Goal: Task Accomplishment & Management: Manage account settings

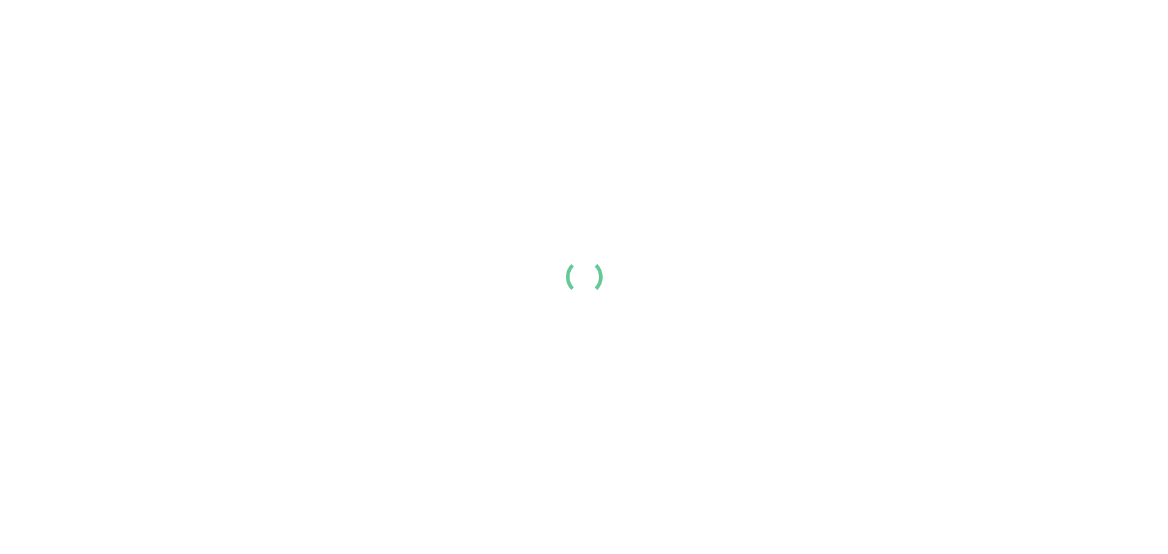
click at [1018, 28] on link "Login" at bounding box center [1005, 20] width 25 height 15
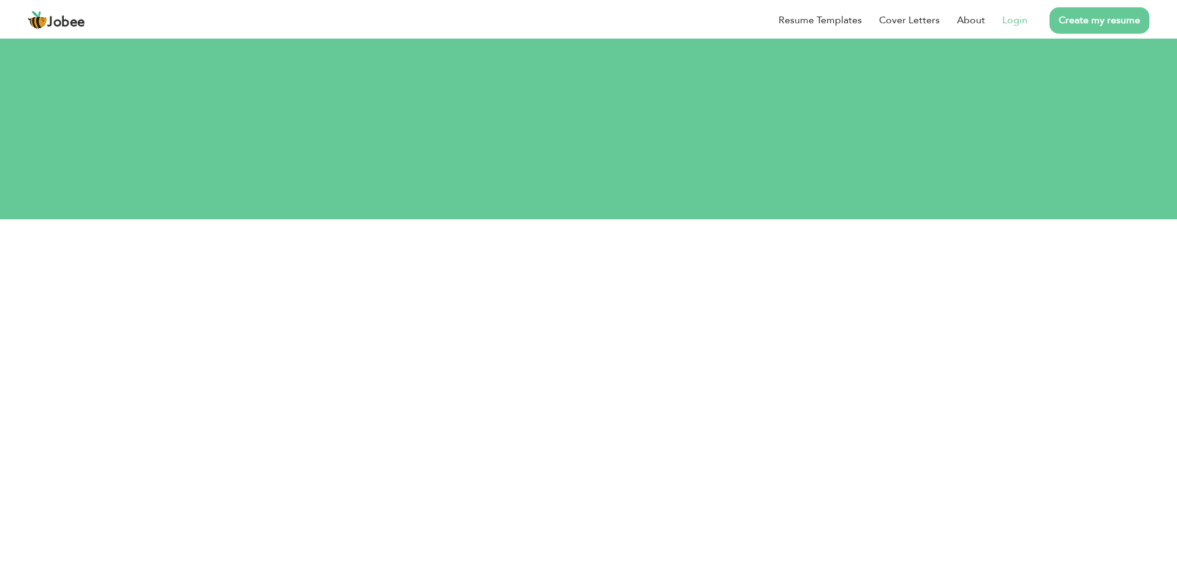
click at [1016, 18] on link "Login" at bounding box center [1014, 20] width 25 height 15
click at [1009, 19] on link "Login" at bounding box center [1014, 20] width 25 height 15
click at [609, 289] on input "text" at bounding box center [589, 301] width 435 height 25
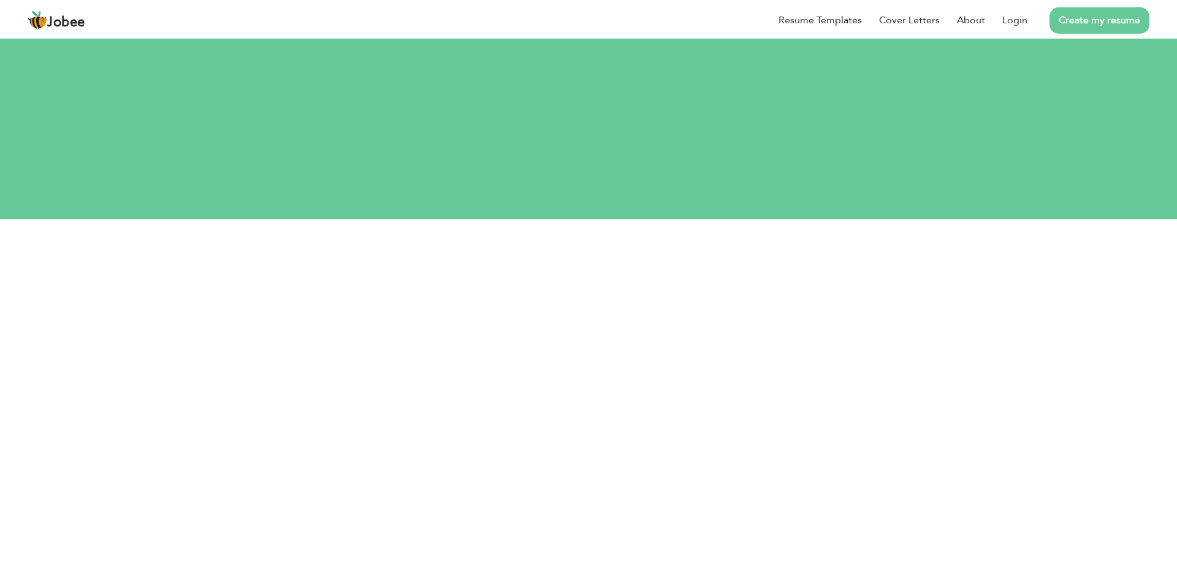
type input "ghouribilal_96@gmail.com"
type button "Login"
click at [558, 366] on button "Login" at bounding box center [589, 379] width 62 height 27
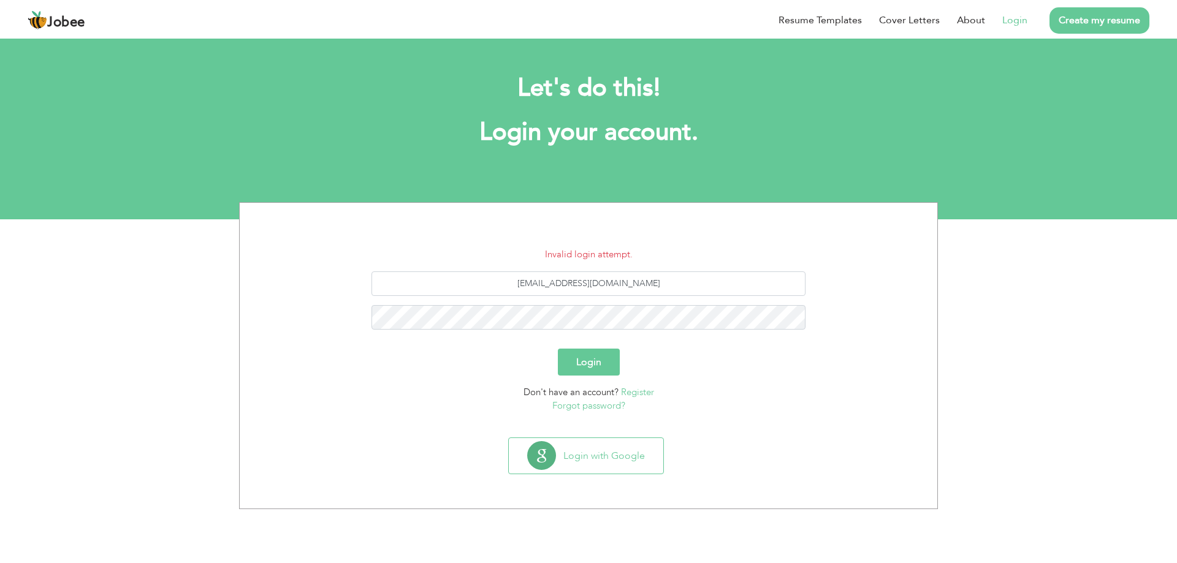
click at [578, 359] on button "Login" at bounding box center [589, 362] width 62 height 27
click at [586, 282] on input "[EMAIL_ADDRESS][DOMAIN_NAME]" at bounding box center [589, 284] width 435 height 25
type input "ghouribilal96@gmail.com"
type button "Login"
click at [591, 352] on button "Login" at bounding box center [589, 362] width 62 height 27
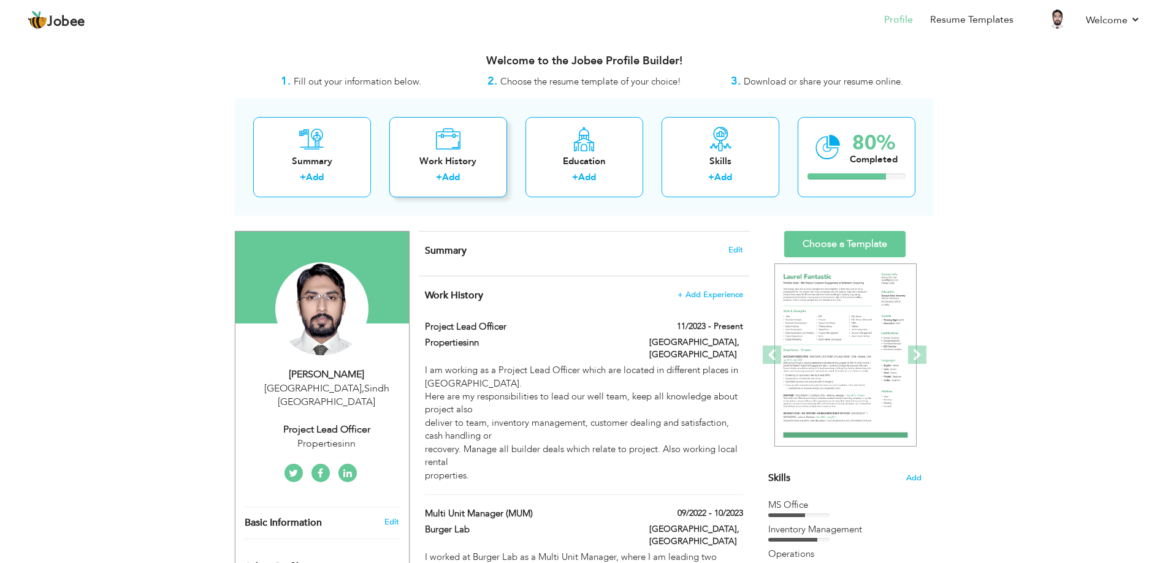
click at [447, 175] on link "Add" at bounding box center [451, 177] width 18 height 12
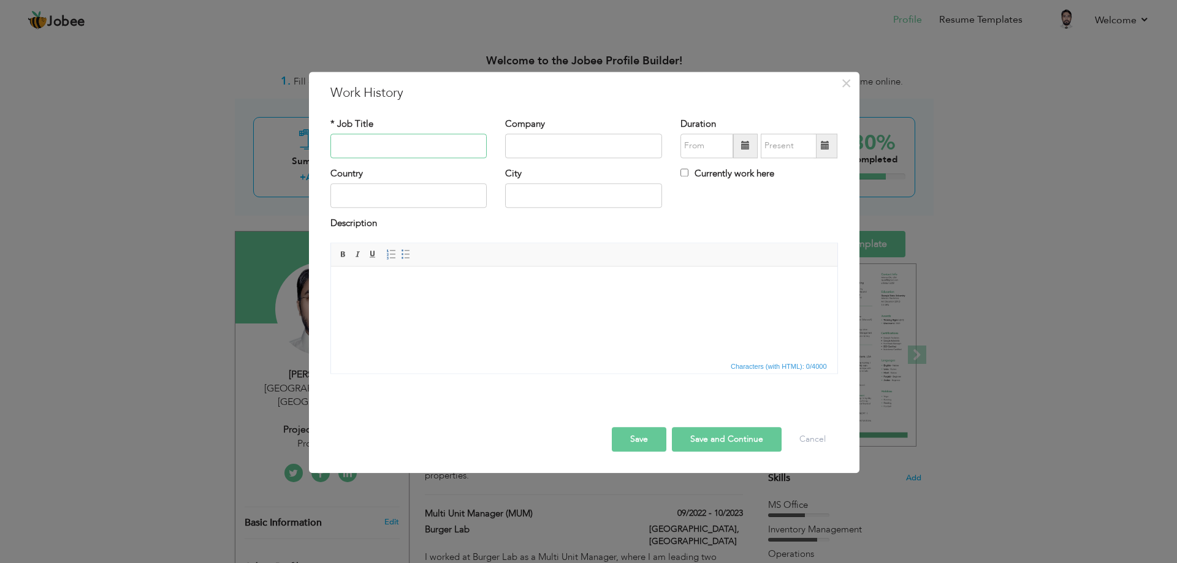
click at [379, 147] on input "text" at bounding box center [408, 146] width 157 height 25
click at [430, 144] on input "Assistant Restaurant MAnager" at bounding box center [408, 146] width 157 height 25
type input "Assistant Restaurant Manager"
type input "Royal Taj Restaurant"
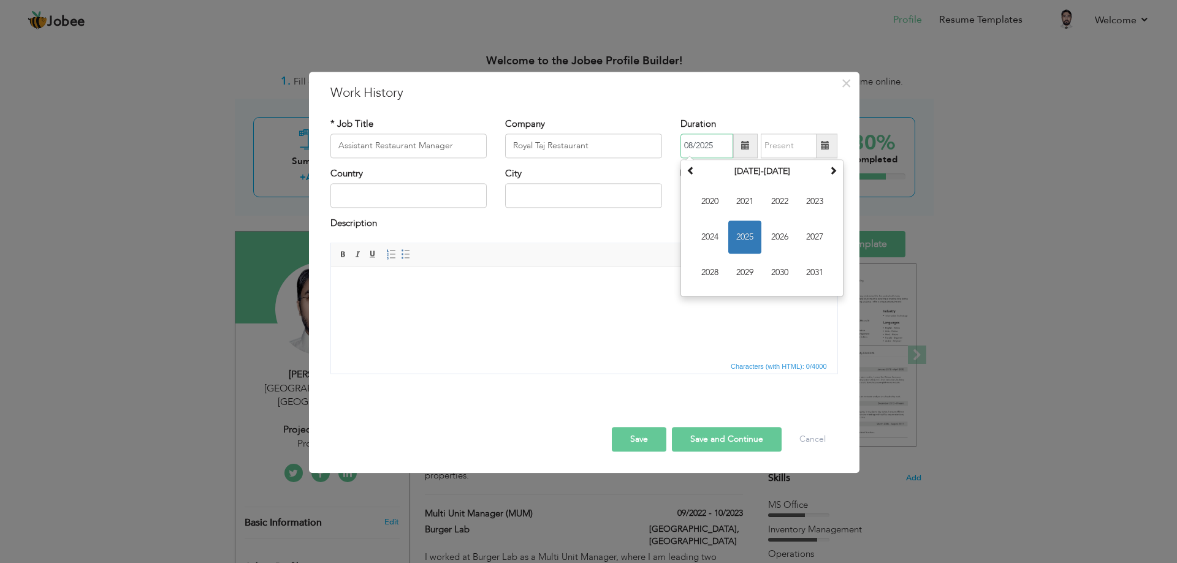
click at [692, 144] on input "08/2025" at bounding box center [707, 146] width 53 height 25
type input "06/2025"
type input "08/2025"
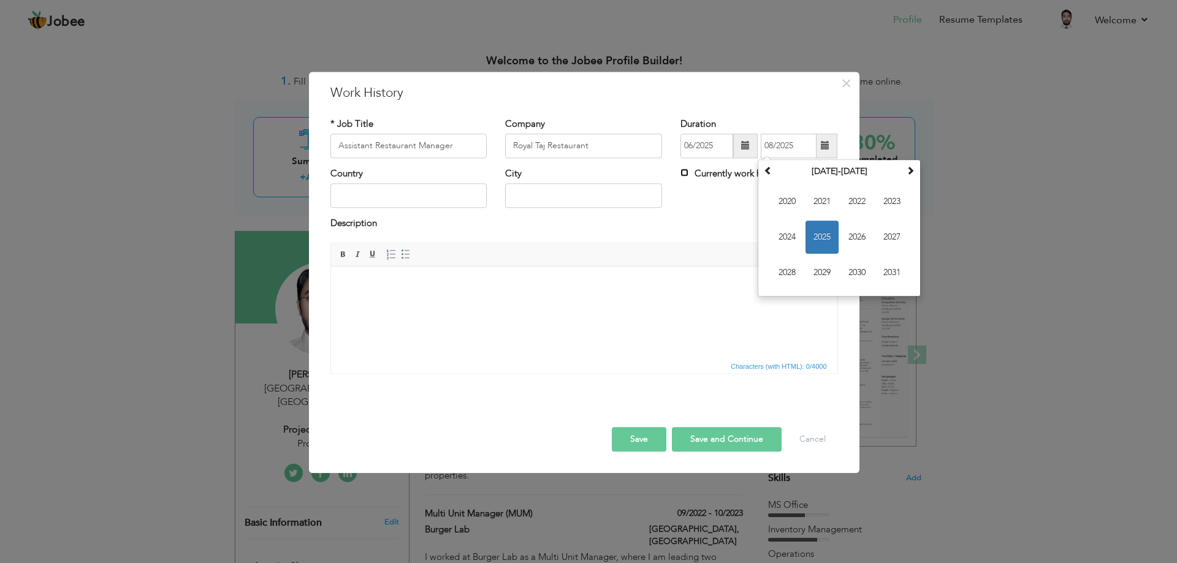
click at [684, 172] on input "Currently work here" at bounding box center [685, 173] width 8 height 8
checkbox input "true"
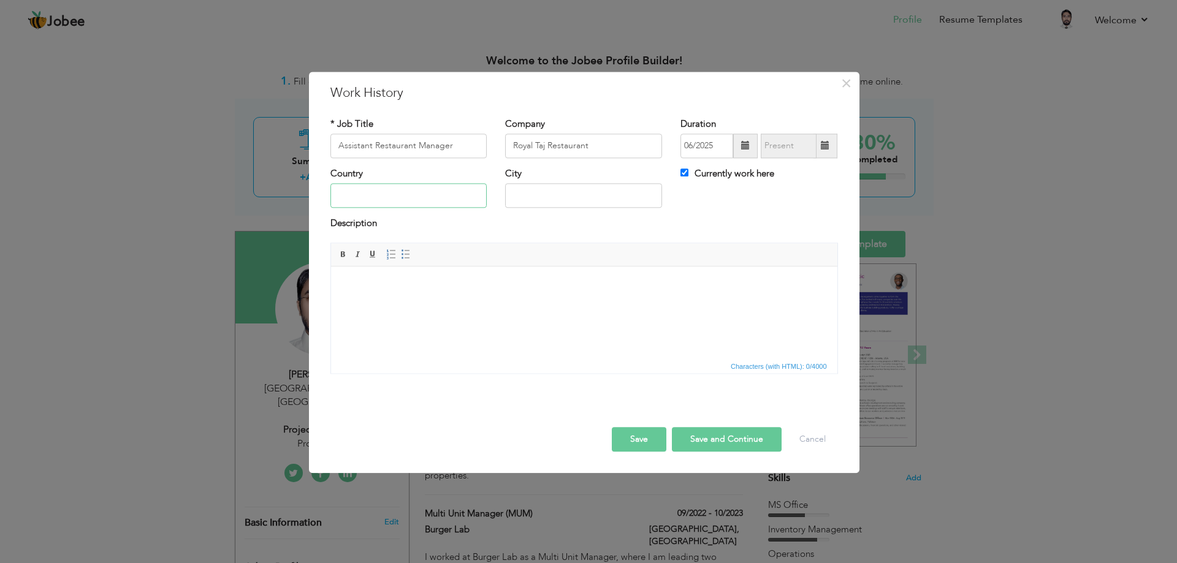
click at [424, 192] on input "text" at bounding box center [408, 196] width 157 height 25
type input "[GEOGRAPHIC_DATA]"
type input "Nawabshah"
click at [644, 430] on button "Save" at bounding box center [639, 439] width 55 height 25
click at [647, 432] on button "Save" at bounding box center [639, 439] width 55 height 25
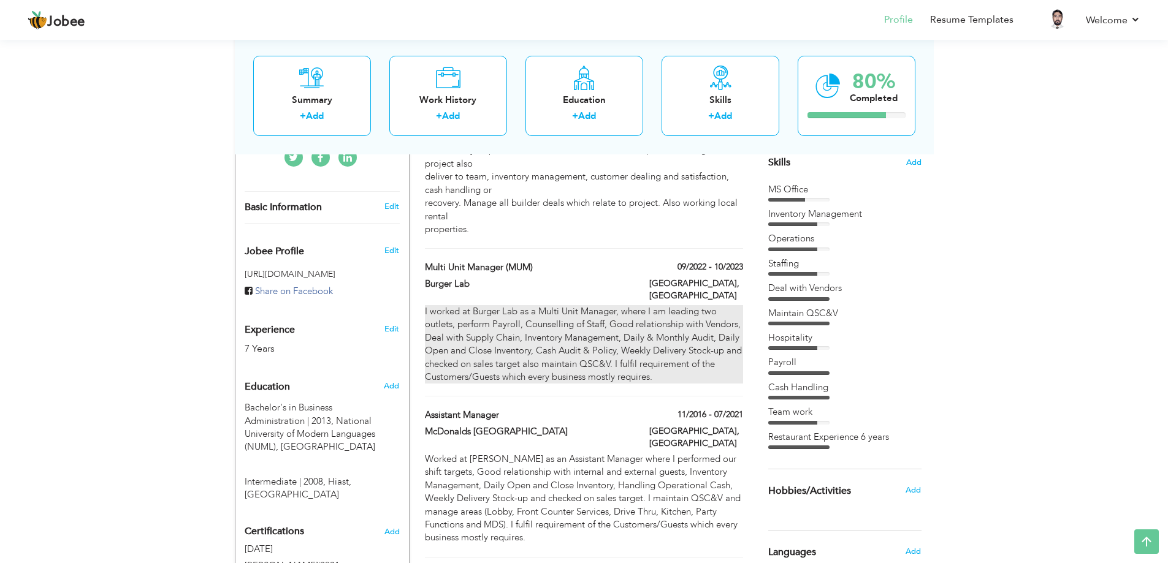
scroll to position [319, 0]
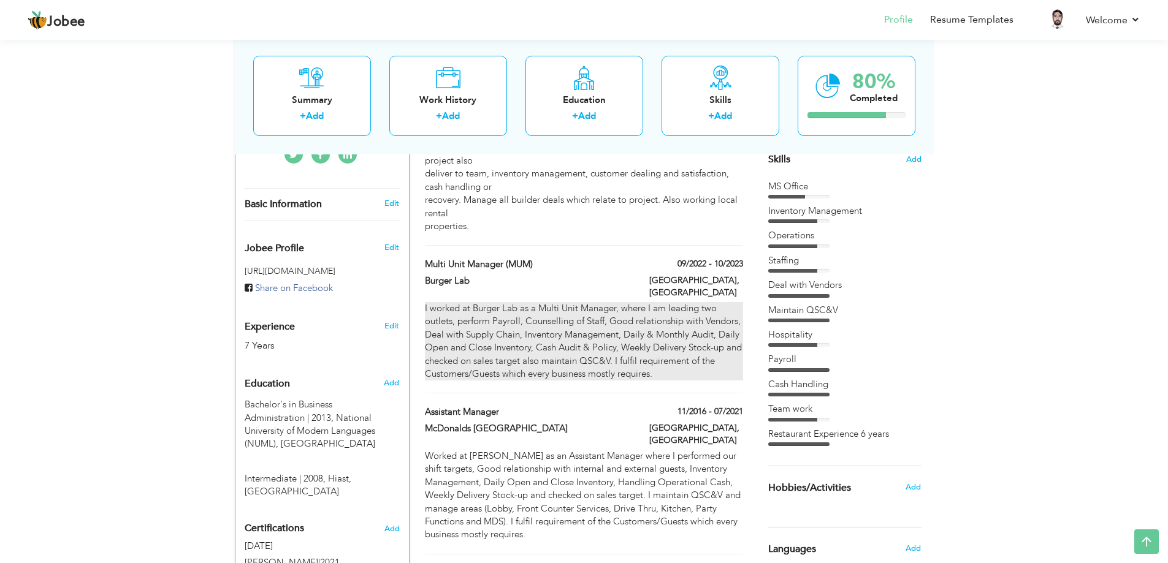
click at [531, 302] on div "I worked at Burger Lab as a Multi Unit Manager, where I am leading two outlets,…" at bounding box center [584, 341] width 318 height 79
type input "Multi Unit Manager (MUM)"
type input "Burger Lab"
type input "09/2022"
type input "10/2023"
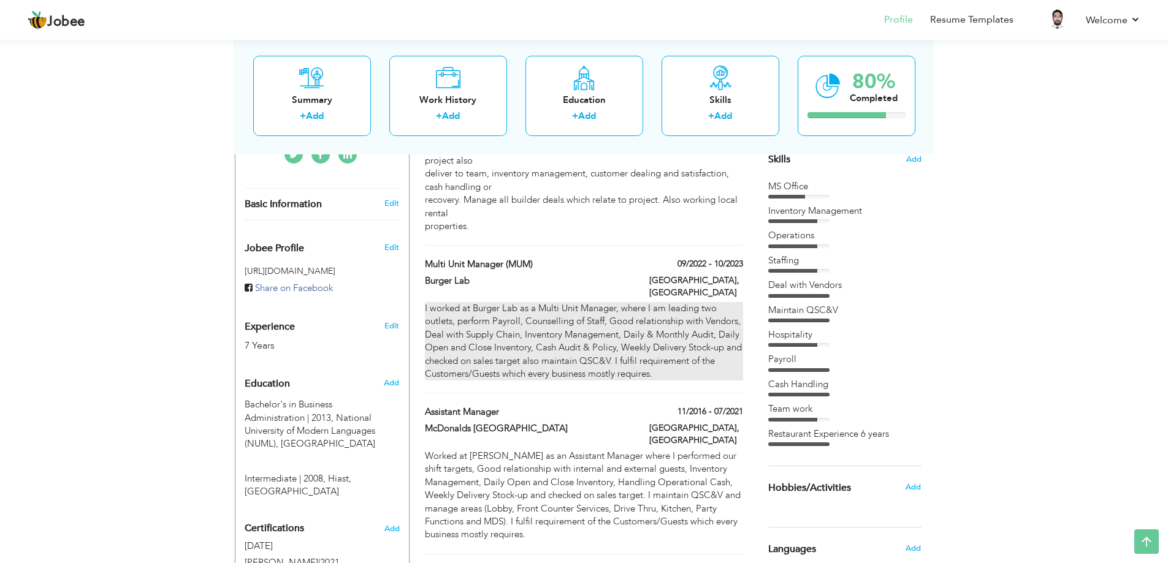
type input "Pakistan"
type input "Hyderabad"
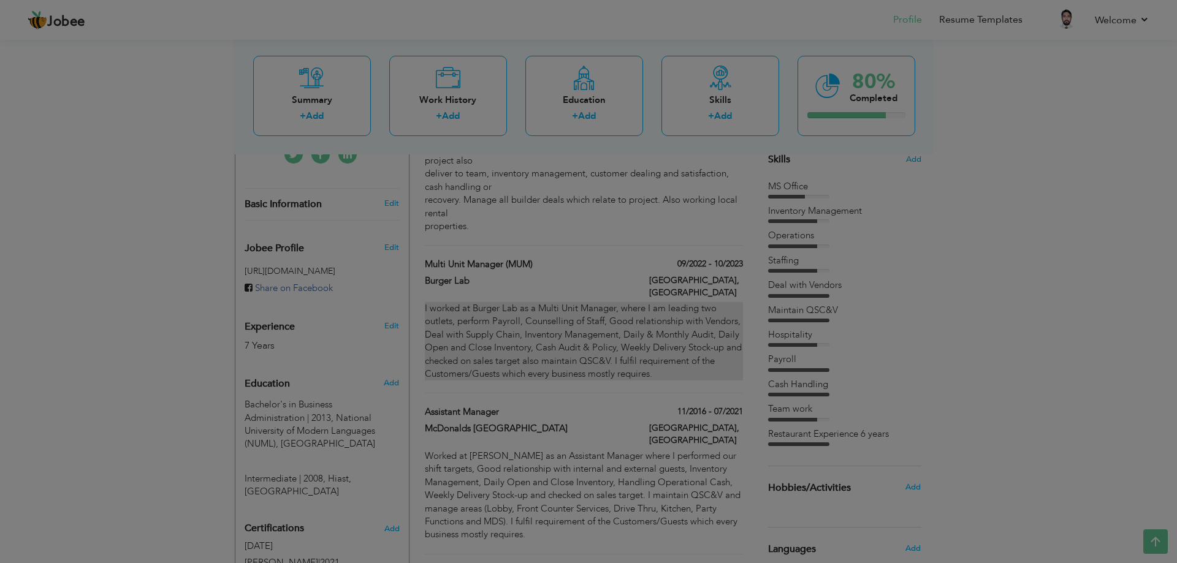
click at [531, 289] on div at bounding box center [588, 281] width 1177 height 563
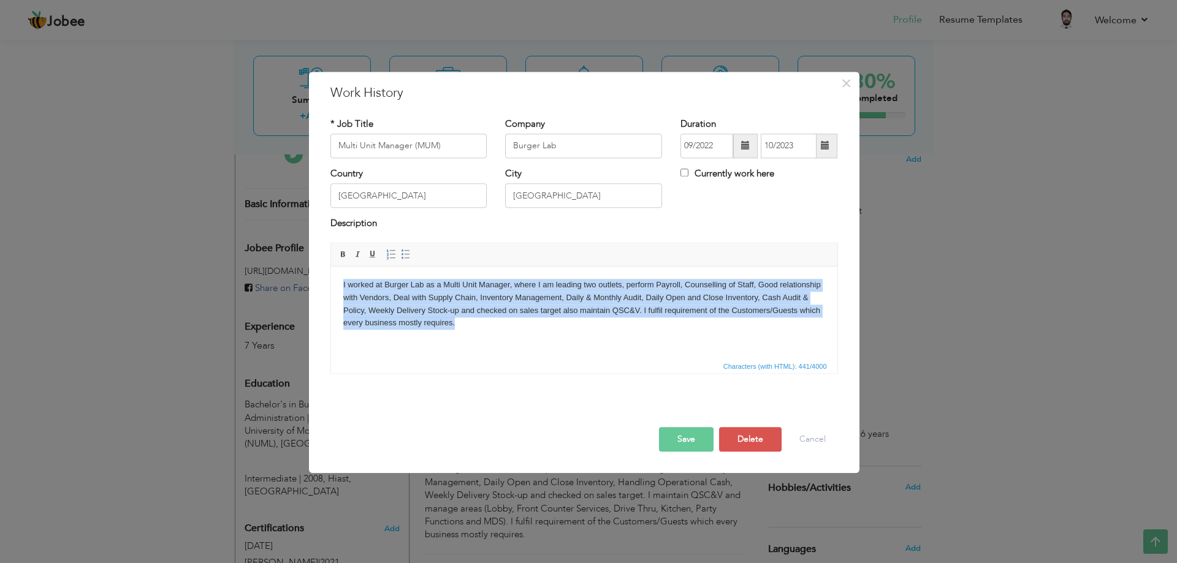
drag, startPoint x: 468, startPoint y: 321, endPoint x: 338, endPoint y: 275, distance: 137.9
click at [338, 275] on html "I worked at Burger Lab as a Multi Unit Manager, where I am leading two outlets,…" at bounding box center [583, 304] width 506 height 75
copy body "I worked at Burger Lab as a Multi Unit Manager, where I am leading two outlets,…"
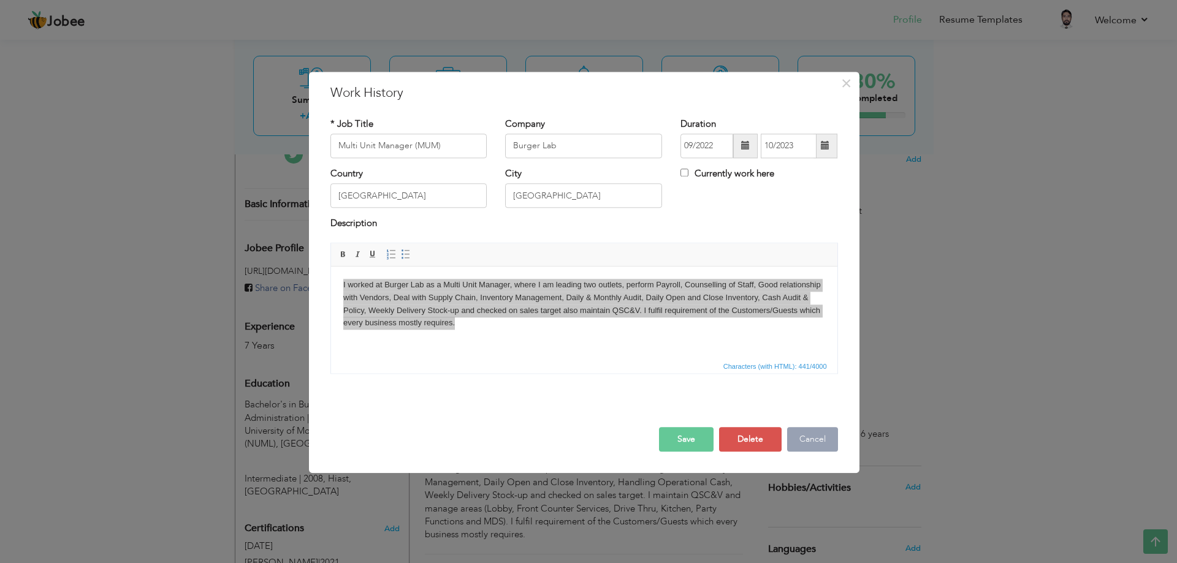
click at [818, 444] on button "Cancel" at bounding box center [812, 439] width 51 height 25
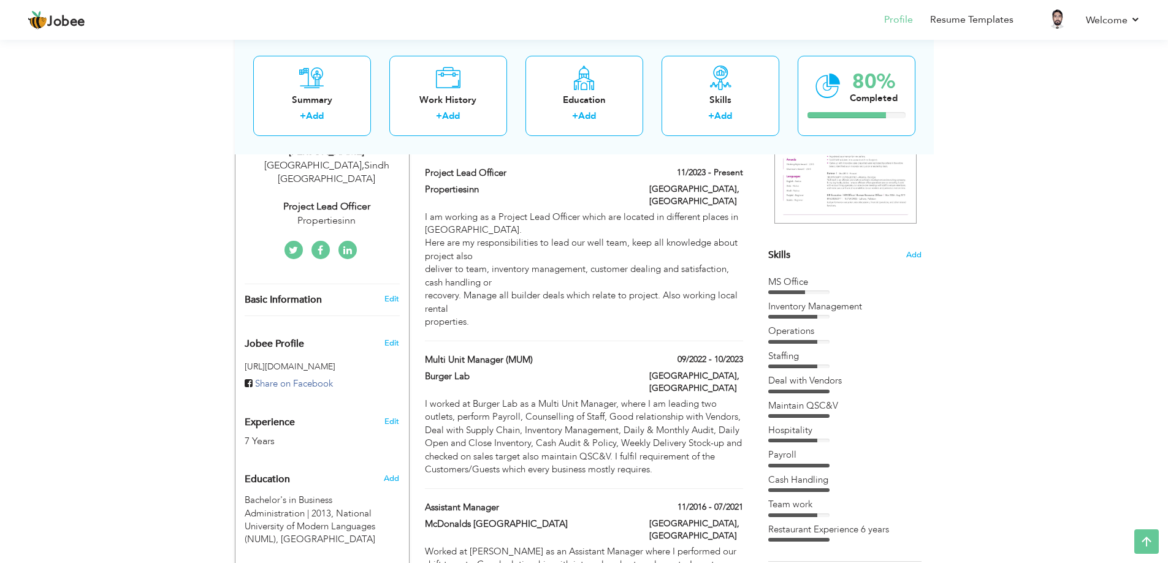
scroll to position [74, 0]
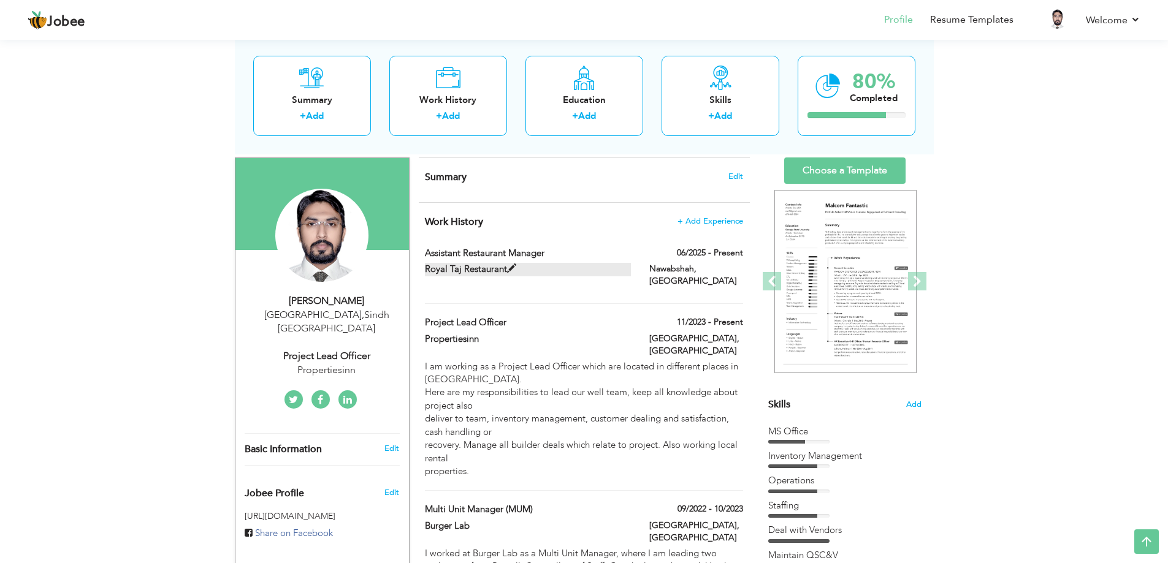
click at [611, 265] on label "Royal Taj Restaurant" at bounding box center [528, 269] width 206 height 13
type input "Assistant Restaurant Manager"
type input "Royal Taj Restaurant"
type input "06/2025"
type input "Nawabshah"
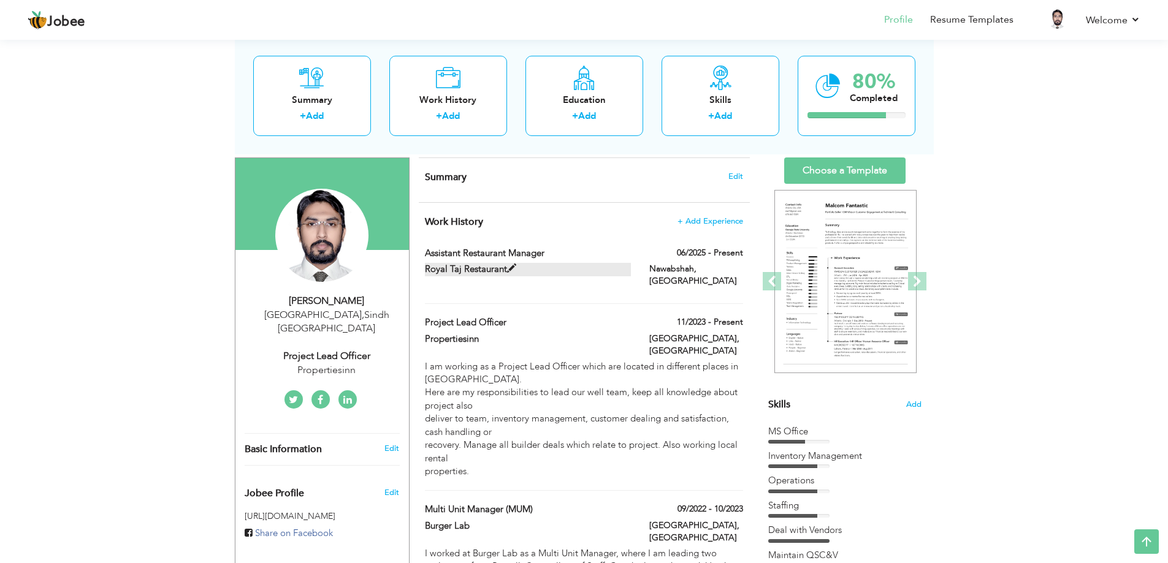
checkbox input "true"
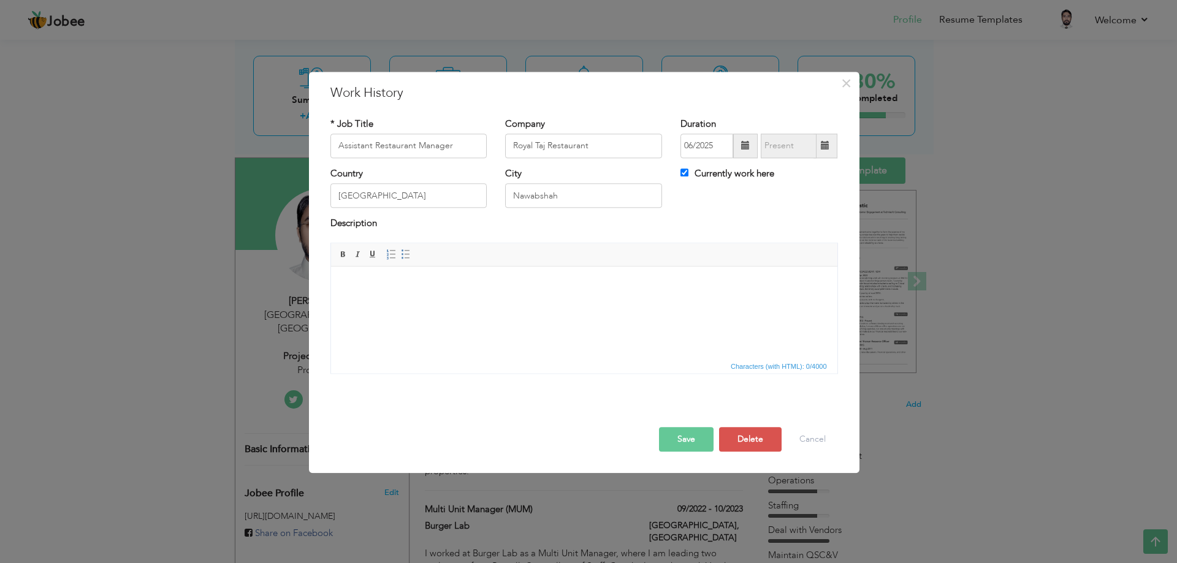
click at [418, 304] on html at bounding box center [583, 285] width 506 height 37
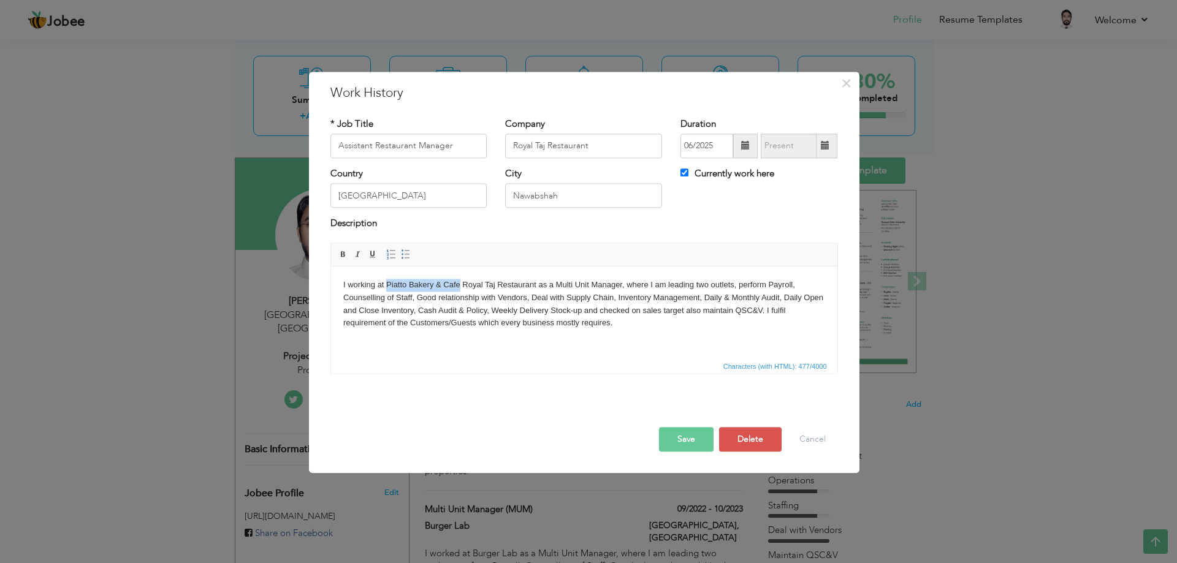
copy body "Piatto Bakery & Cafe"
click at [519, 145] on input "Royal Taj Restaurant" at bounding box center [583, 146] width 157 height 25
type input "Royal Taj Restaurant"
click at [501, 288] on body "I working at Piatto Bakery & Cafe Royal Taj Restaurant as a Multi Unit Manager,…" at bounding box center [584, 304] width 482 height 51
click at [362, 145] on input "Assistant Restaurant Manager" at bounding box center [408, 146] width 157 height 25
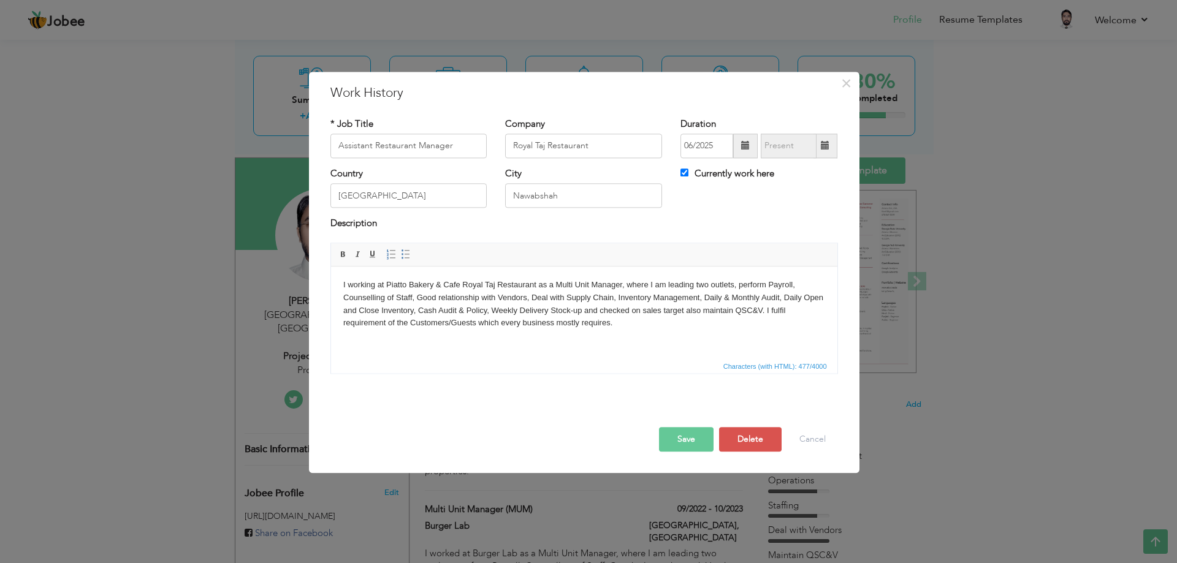
click at [568, 288] on body "I working at Piatto Bakery & Cafe Royal Taj Restaurant as a Multi Unit Manager,…" at bounding box center [584, 304] width 482 height 51
click at [383, 284] on body "I working at Piatto Bakery & Cafe Royal Taj Restaurant as a Assistant Restauran…" at bounding box center [584, 304] width 482 height 51
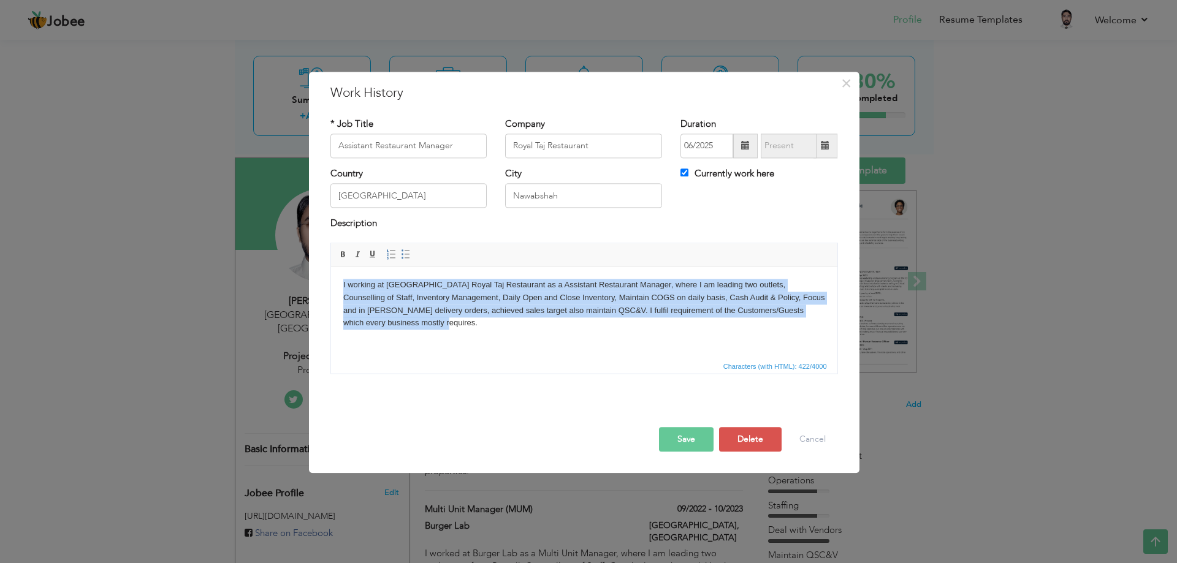
click at [383, 284] on body "I working at Piatto Bakery & Cafe Royal Taj Restaurant as a Assistant Restauran…" at bounding box center [584, 304] width 482 height 51
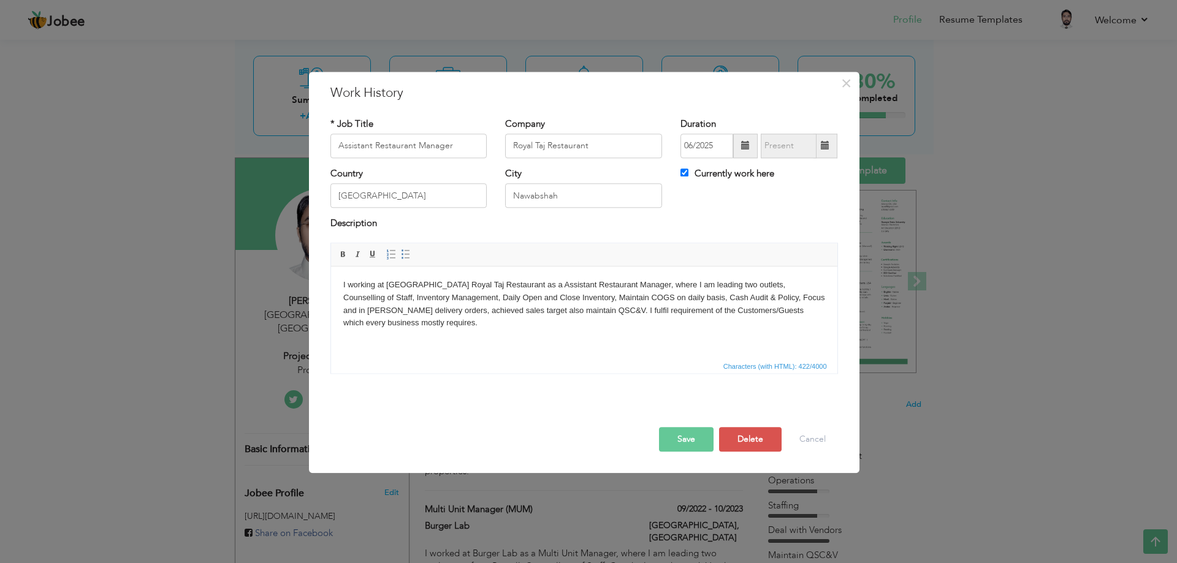
click at [459, 286] on body "I working at Piatto Bakery & Cafe Royal Taj Restaurant as a Assistant Restauran…" at bounding box center [584, 304] width 482 height 51
click at [459, 287] on body "I working at Piatto Bakery & Cafe Royal Taj Restaurant as a Assistant Restauran…" at bounding box center [584, 304] width 482 height 51
click at [751, 285] on body "I working at 'Piatto Bakery & Cafe' Royal Taj Restaurant as a Assistant Restaur…" at bounding box center [584, 304] width 482 height 51
click at [430, 308] on body "I working at 'Piatto Bakery & Cafe' Royal Taj Restaurant as a Assistant Restaur…" at bounding box center [584, 304] width 482 height 51
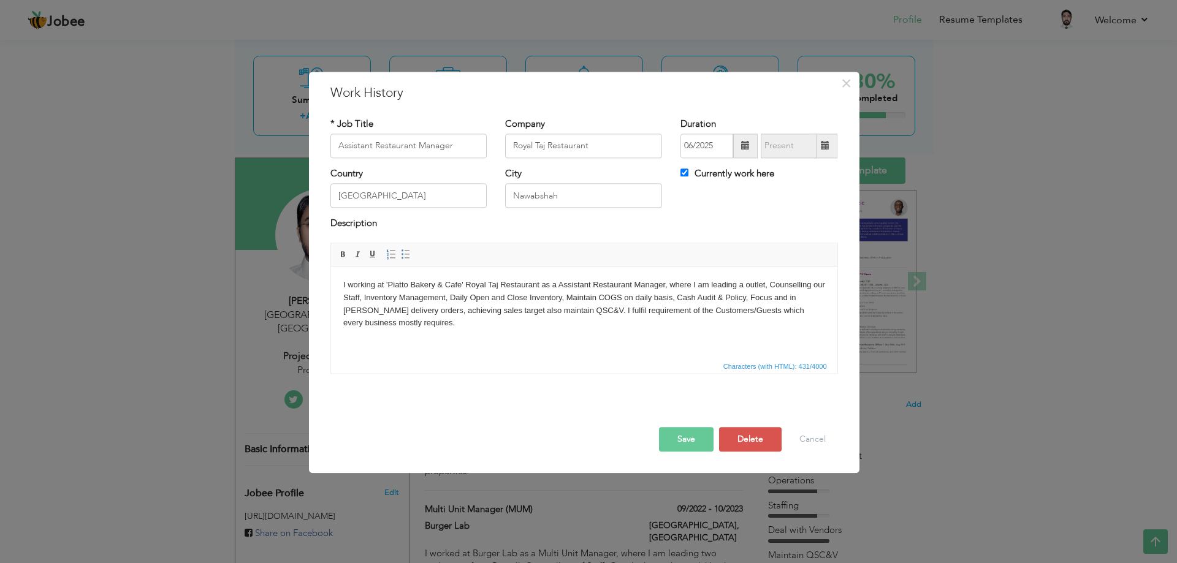
click at [381, 321] on body "I working at 'Piatto Bakery & Cafe' Royal Taj Restaurant as a Assistant Restaur…" at bounding box center [584, 304] width 482 height 51
click at [675, 435] on button "Save" at bounding box center [686, 439] width 55 height 25
click at [677, 437] on button "Save" at bounding box center [686, 439] width 55 height 25
click at [677, 437] on button "Save" at bounding box center [681, 439] width 63 height 25
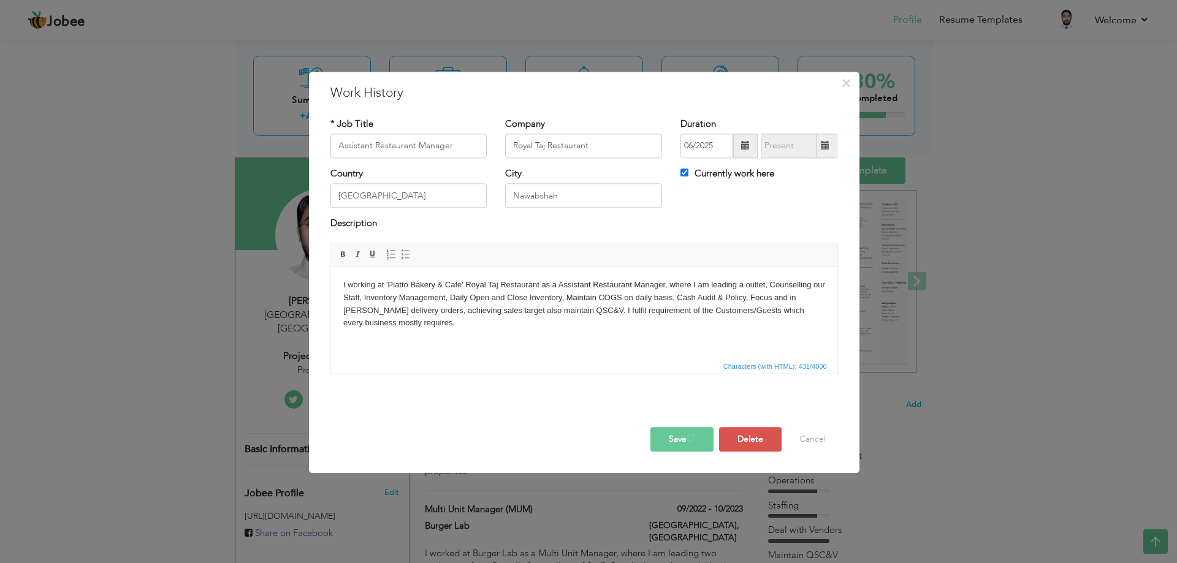
click at [677, 437] on button "Save" at bounding box center [681, 439] width 63 height 25
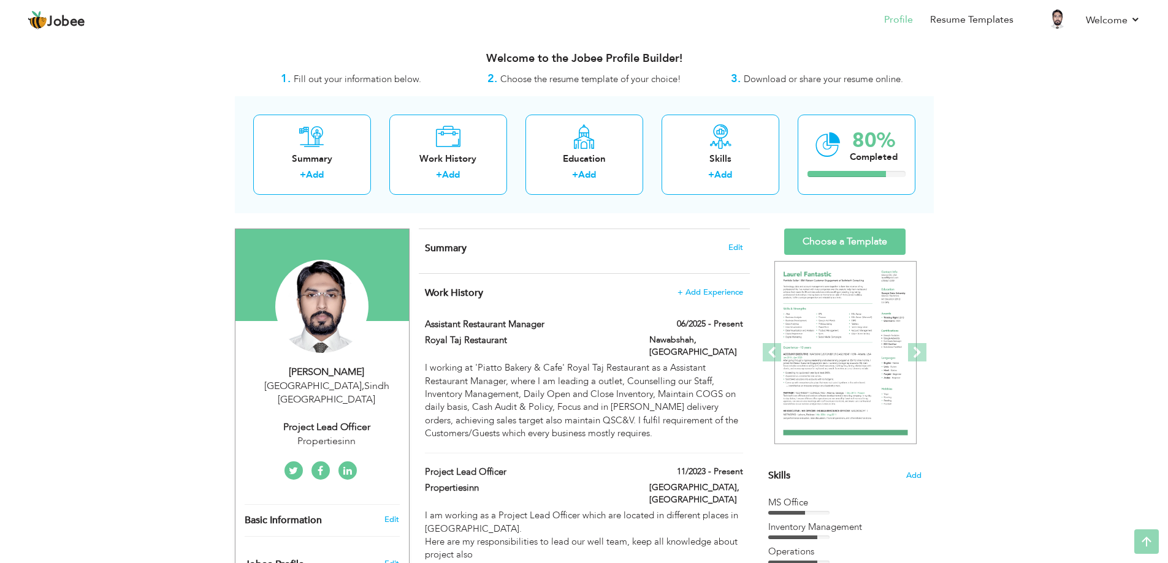
scroll to position [0, 0]
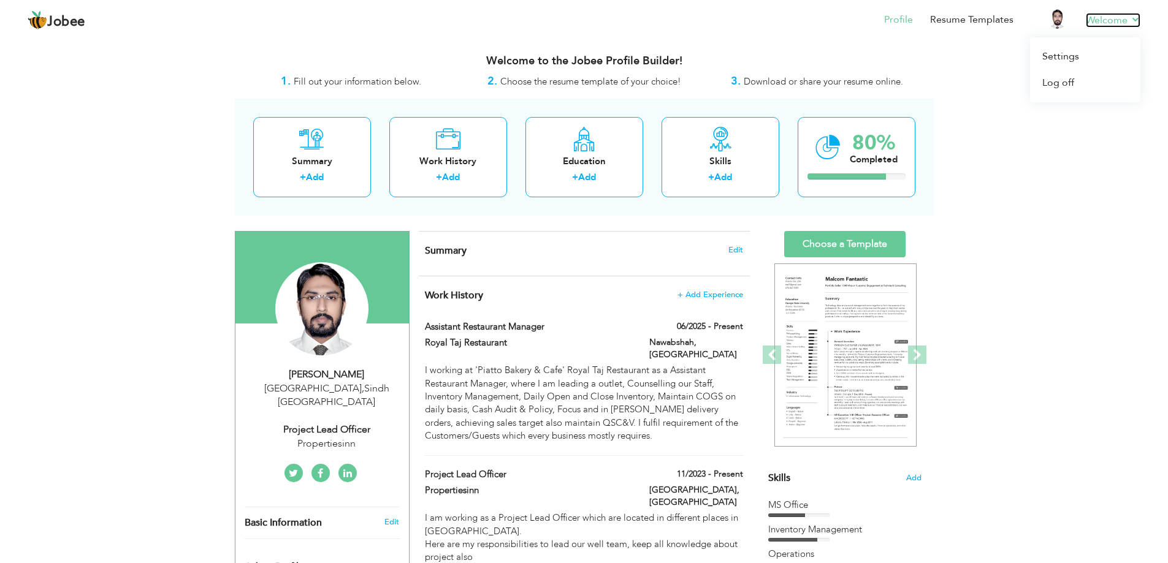
click at [1137, 18] on link "Welcome" at bounding box center [1113, 20] width 55 height 15
click at [1137, 20] on link "Welcome" at bounding box center [1113, 20] width 55 height 15
click at [1136, 20] on link "Welcome" at bounding box center [1113, 20] width 55 height 15
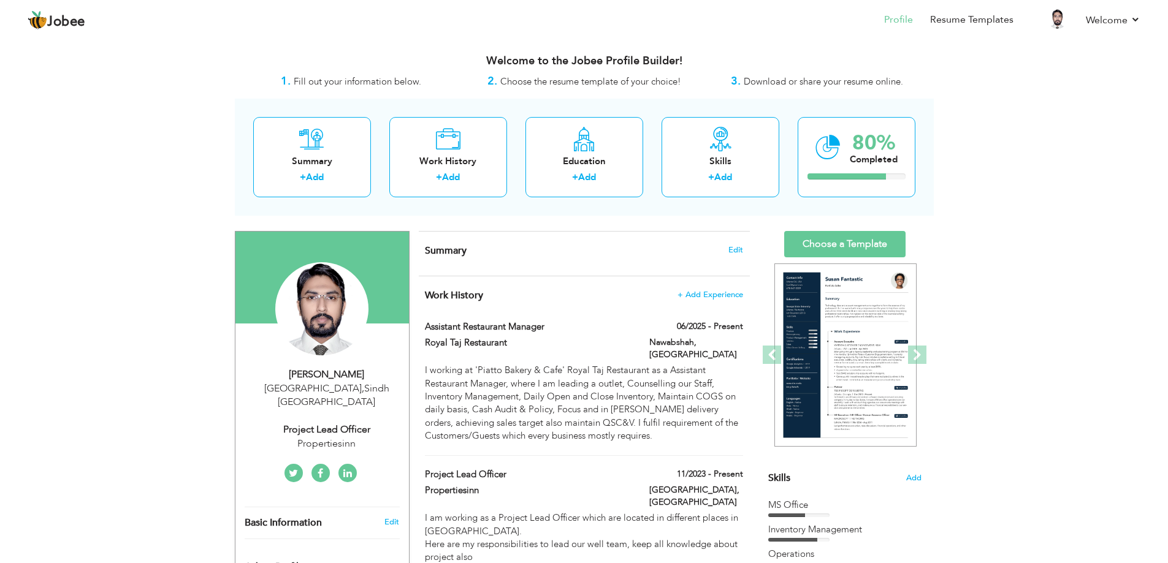
click at [328, 423] on div "Project Lead Officer" at bounding box center [327, 430] width 164 height 14
type input "[PERSON_NAME]"
type input "Ghouri"
type input "[PHONE_NUMBER]"
select select "number:166"
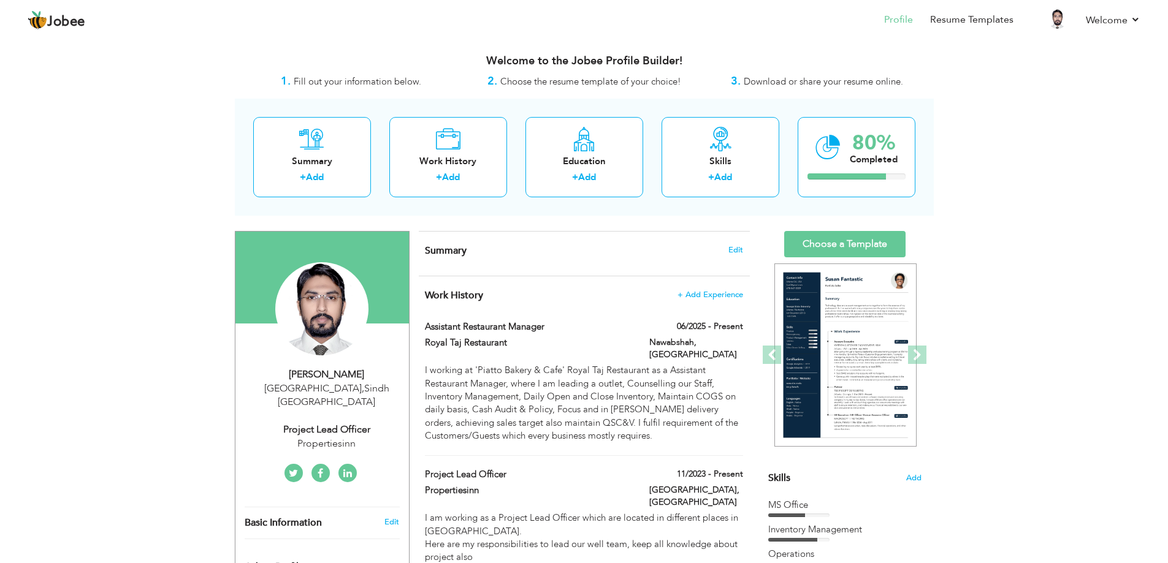
type input "Sindh"
type input "[GEOGRAPHIC_DATA]"
select select "number:9"
type input "Propertiesinn"
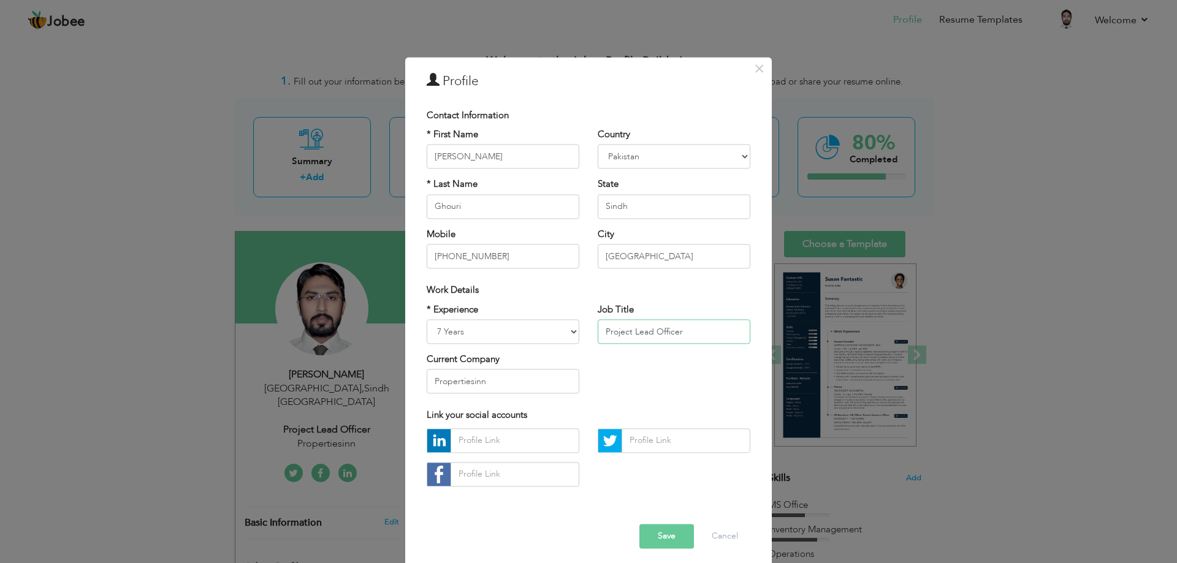
drag, startPoint x: 636, startPoint y: 340, endPoint x: 617, endPoint y: 340, distance: 19.0
click at [627, 340] on input "Project Lead Officer" at bounding box center [674, 331] width 153 height 25
click at [559, 339] on select "Entry Level Less than 1 Year 1 Year 2 Years 3 Years 4 Years 5 Years 6 Years 7 Y…" at bounding box center [503, 331] width 153 height 25
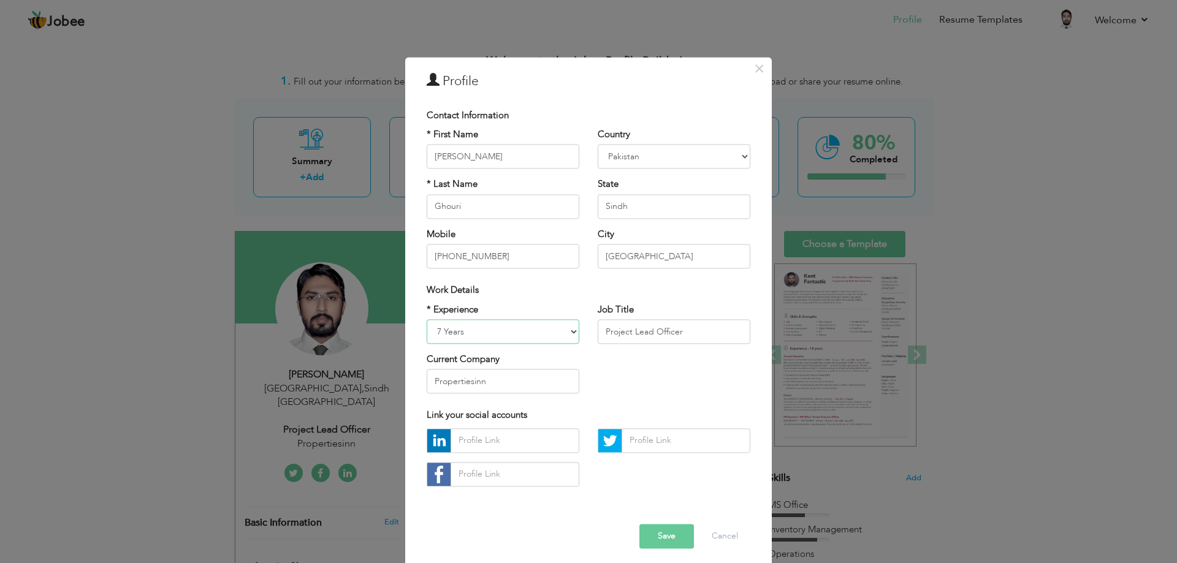
drag, startPoint x: 559, startPoint y: 339, endPoint x: 597, endPoint y: 328, distance: 39.6
click at [597, 328] on div "* Experience Entry Level Less than 1 Year 1 Year 2 Years 3 Years 4 Years 5 Year…" at bounding box center [589, 353] width 342 height 100
click at [602, 329] on input "Project Lead Officer" at bounding box center [674, 331] width 153 height 25
type input "r"
paste input ", Daily Audit"
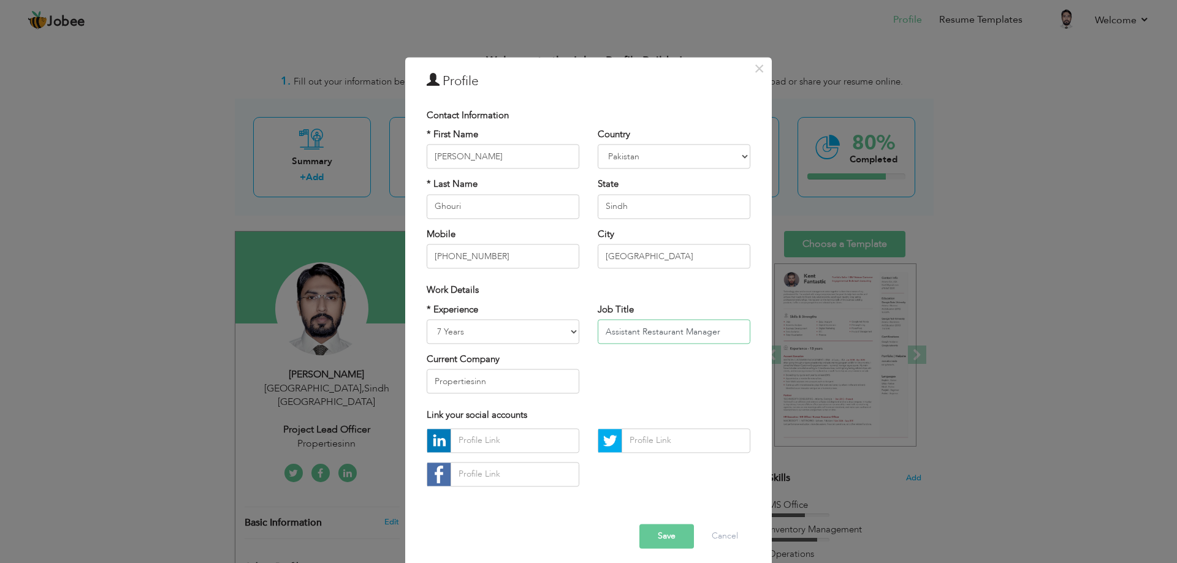
type input "Assistant Restaurant Manager"
click at [493, 378] on input "Propertiesinn" at bounding box center [503, 382] width 153 height 25
type input "P"
type input "Royal Taj Restaurant"
click at [663, 530] on button "Save" at bounding box center [666, 536] width 55 height 25
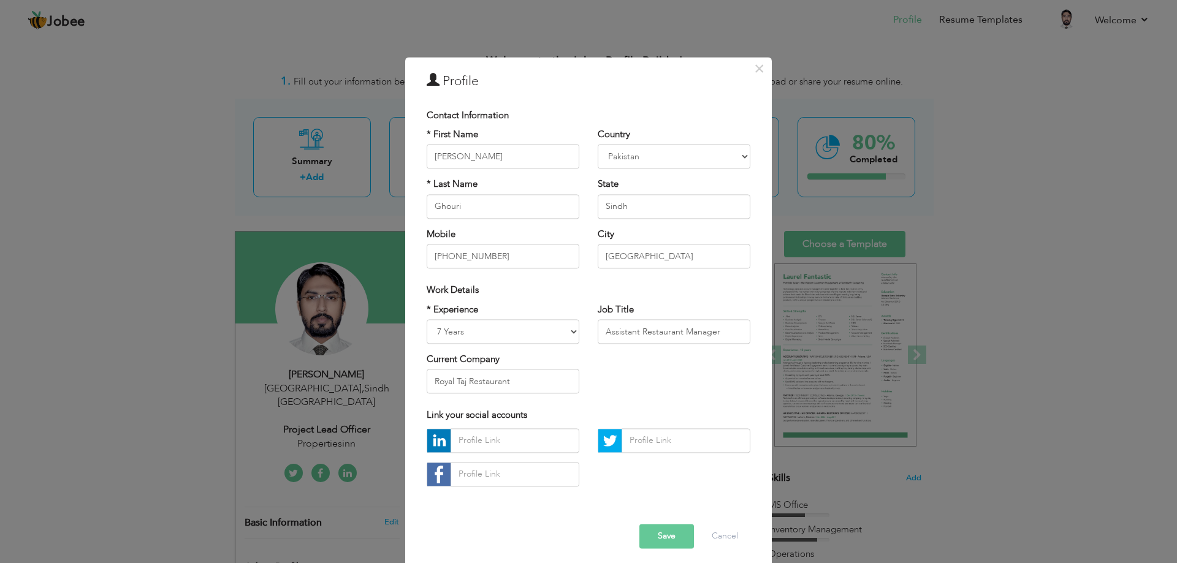
click at [663, 530] on button "Save" at bounding box center [666, 536] width 55 height 25
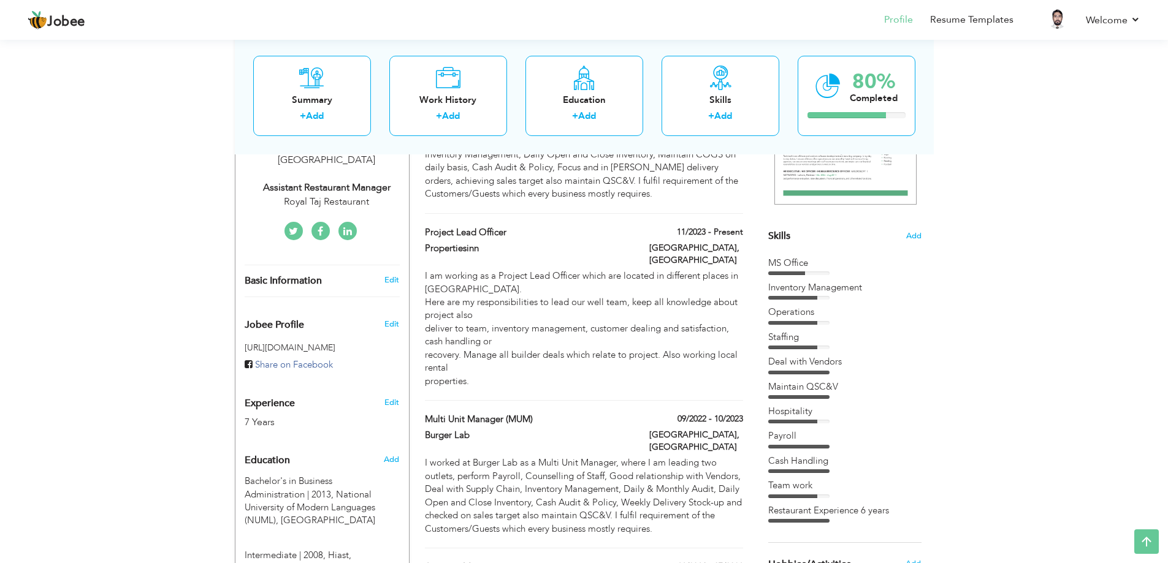
scroll to position [184, 0]
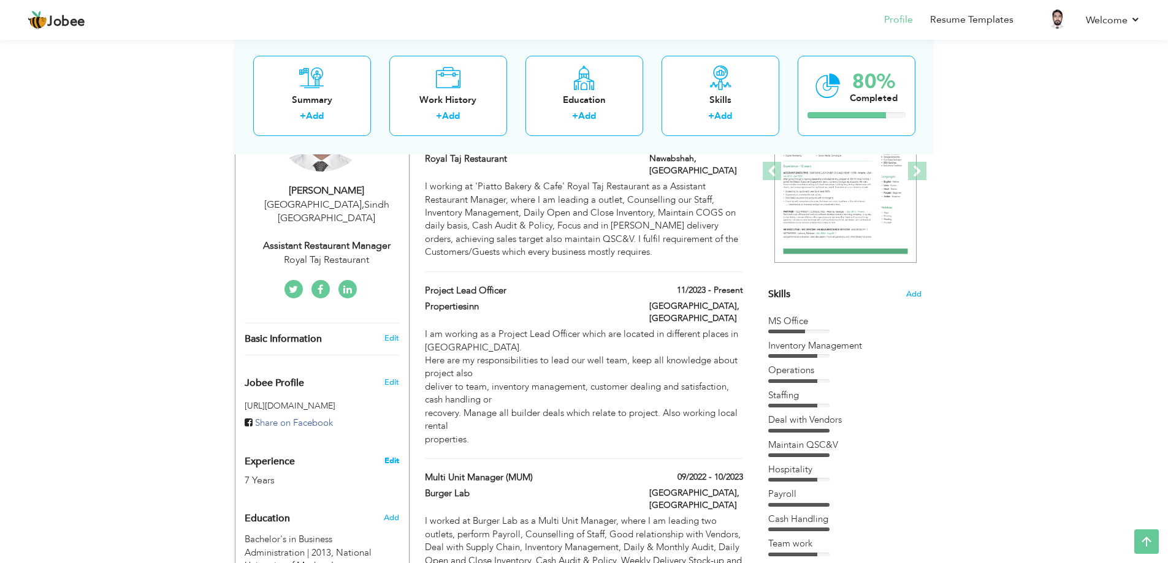
click at [391, 456] on link "Edit" at bounding box center [391, 461] width 15 height 11
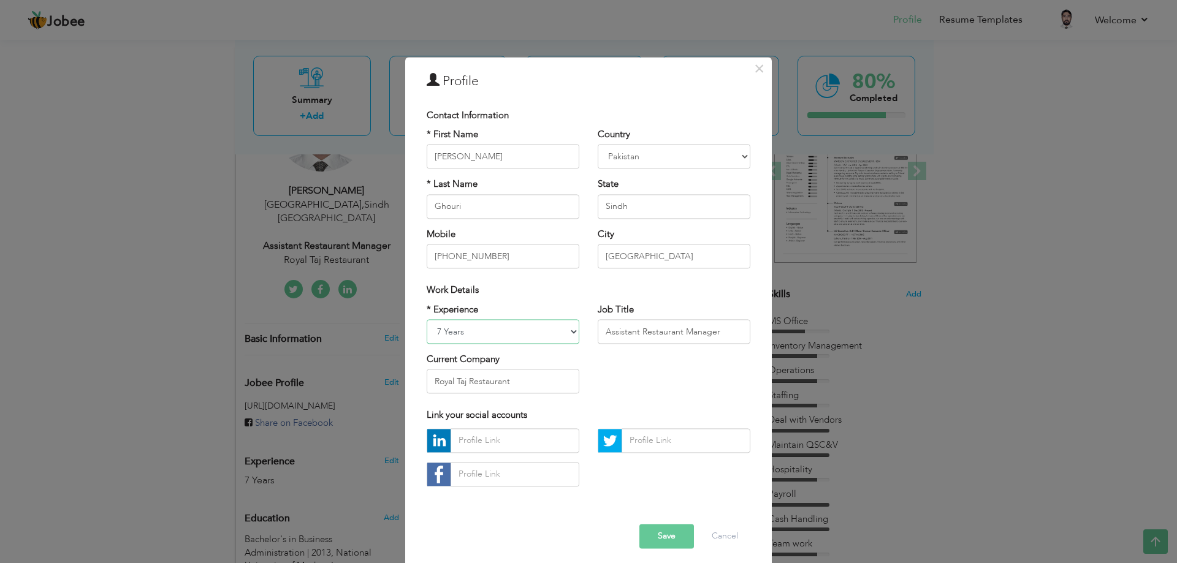
click at [435, 330] on select "Entry Level Less than 1 Year 1 Year 2 Years 3 Years 4 Years 5 Years 6 Years 7 Y…" at bounding box center [503, 331] width 153 height 25
select select "number:14"
click at [427, 319] on select "Entry Level Less than 1 Year 1 Year 2 Years 3 Years 4 Years 5 Years 6 Years 7 Y…" at bounding box center [503, 331] width 153 height 25
click at [663, 539] on button "Save" at bounding box center [666, 536] width 55 height 25
click at [0, 0] on span "button" at bounding box center [0, 0] width 0 height 0
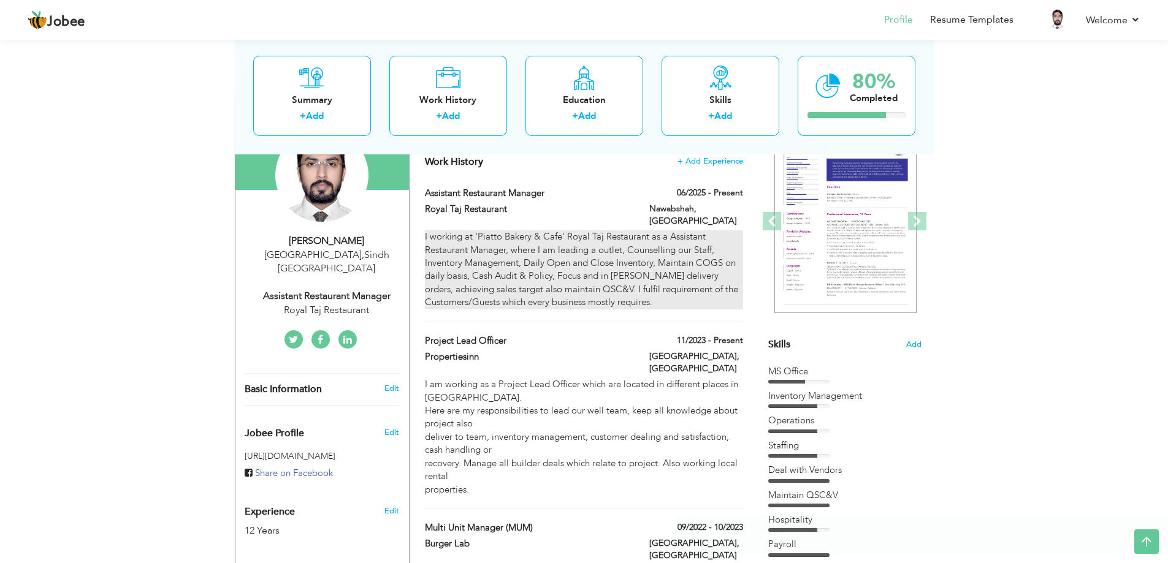
scroll to position [123, 0]
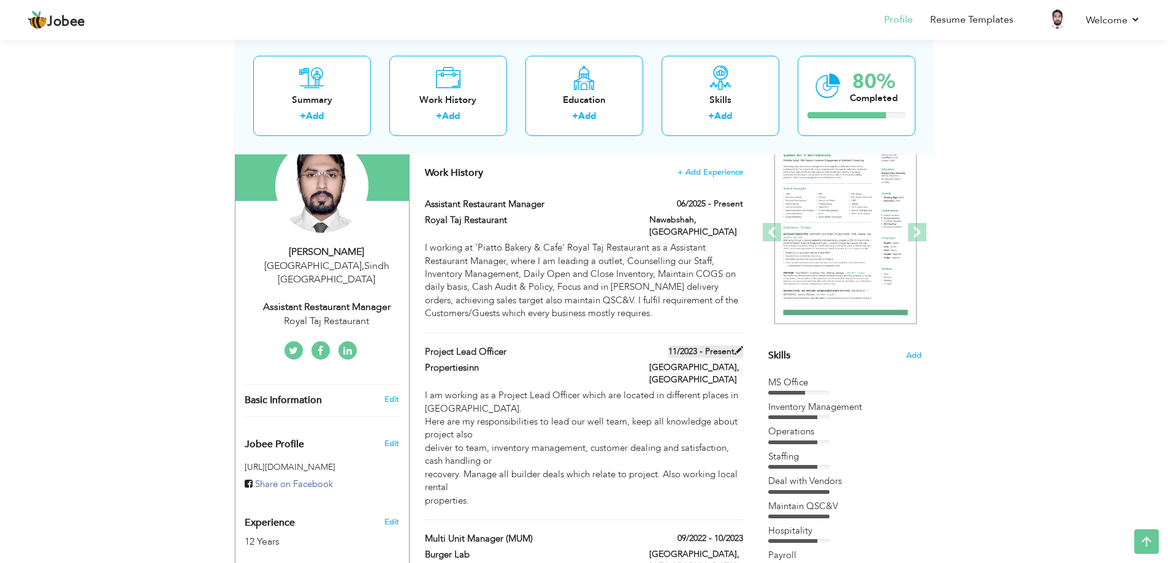
click at [725, 346] on label "11/2023 - Present" at bounding box center [705, 352] width 75 height 12
type input "Project Lead Officer"
type input "Propertiesinn"
type input "11/2023"
type input "[GEOGRAPHIC_DATA]"
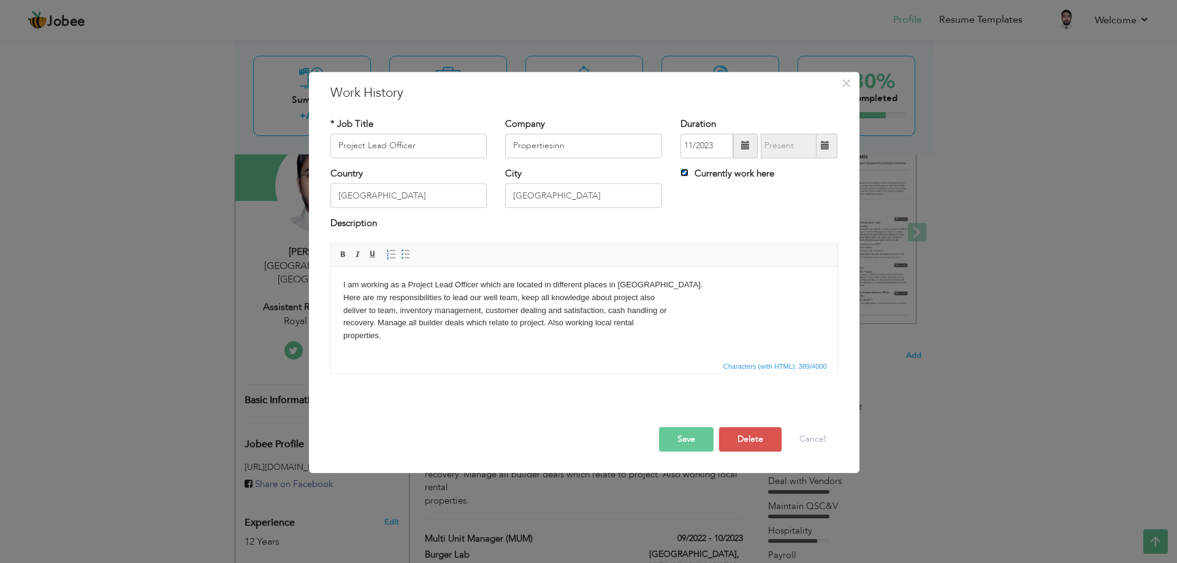
click at [684, 174] on input "Currently work here" at bounding box center [685, 173] width 8 height 8
checkbox input "false"
click at [821, 149] on span at bounding box center [825, 146] width 9 height 9
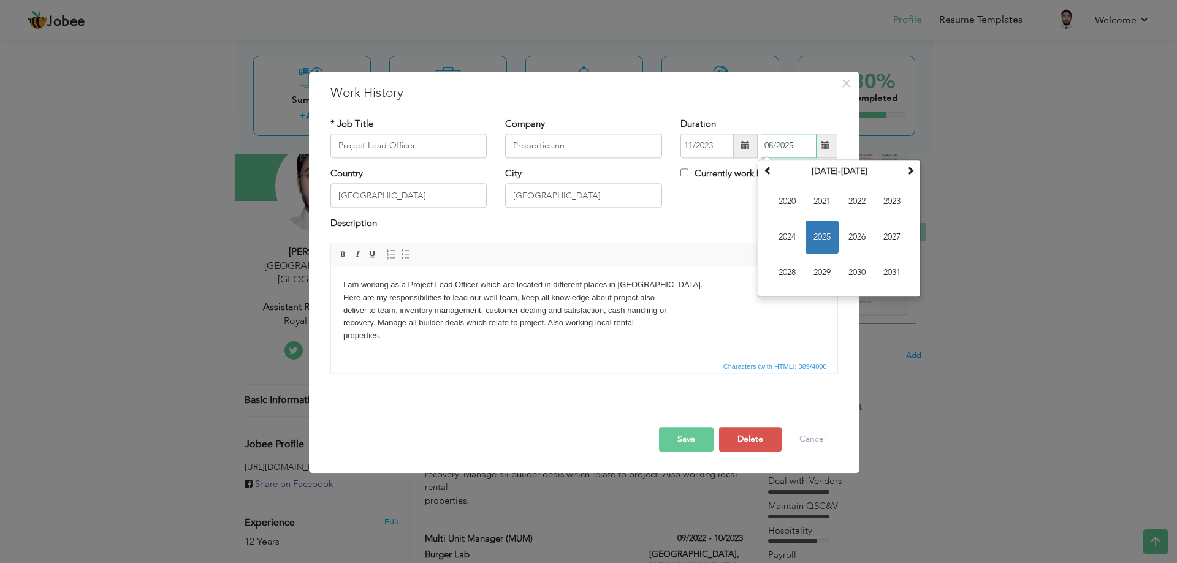
click at [772, 145] on input "08/2025" at bounding box center [789, 146] width 56 height 25
type input "06/2025"
click at [689, 436] on button "Save" at bounding box center [686, 439] width 55 height 25
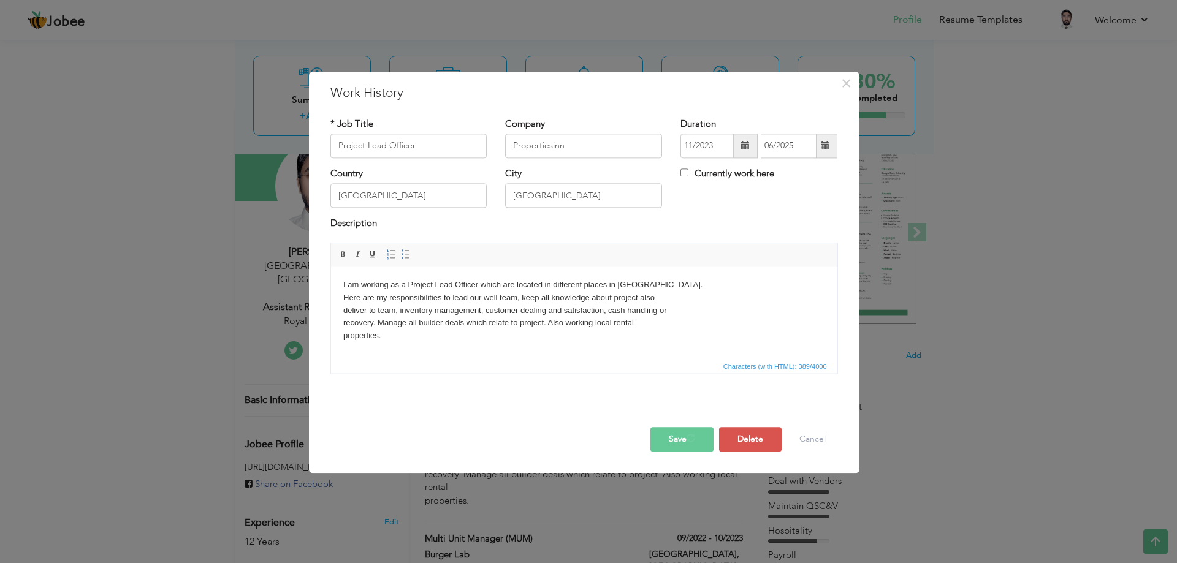
click at [689, 436] on span "button" at bounding box center [691, 438] width 12 height 12
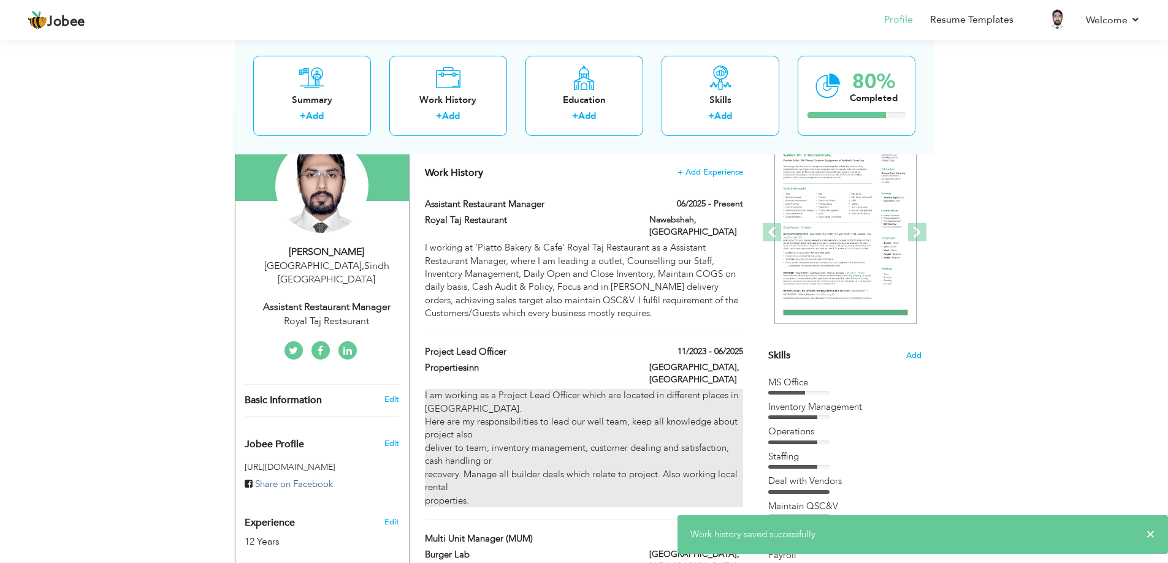
click at [541, 389] on div "I am working as a Project Lead Officer which are located in different places in…" at bounding box center [584, 448] width 318 height 118
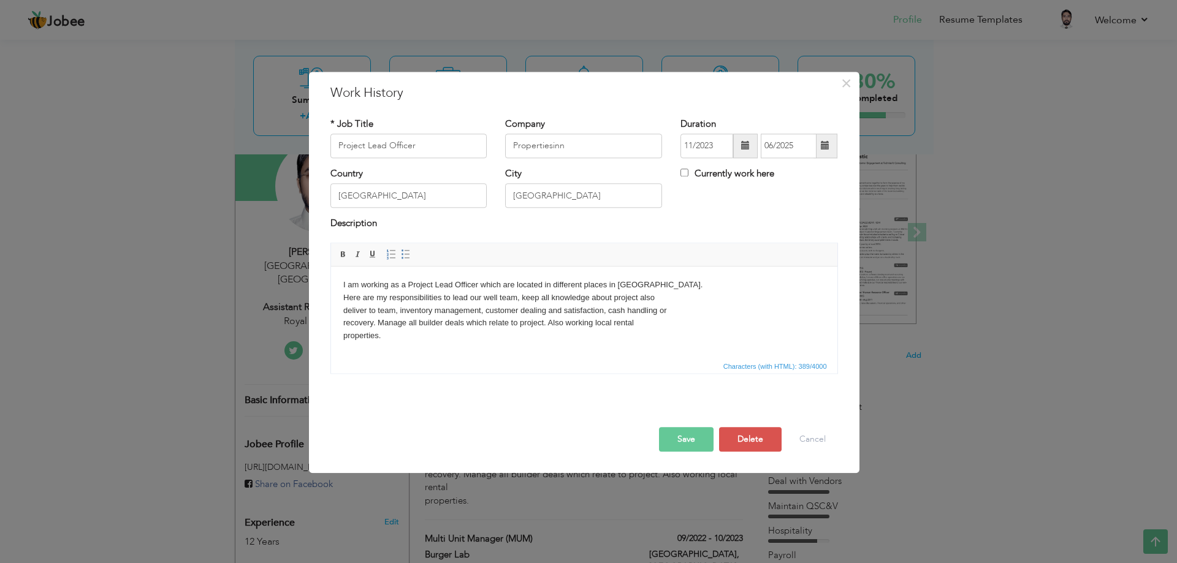
click at [386, 284] on body "I am working as a Project Lead Officer which are located in different places in…" at bounding box center [584, 311] width 482 height 64
click at [677, 435] on button "Save" at bounding box center [686, 439] width 55 height 25
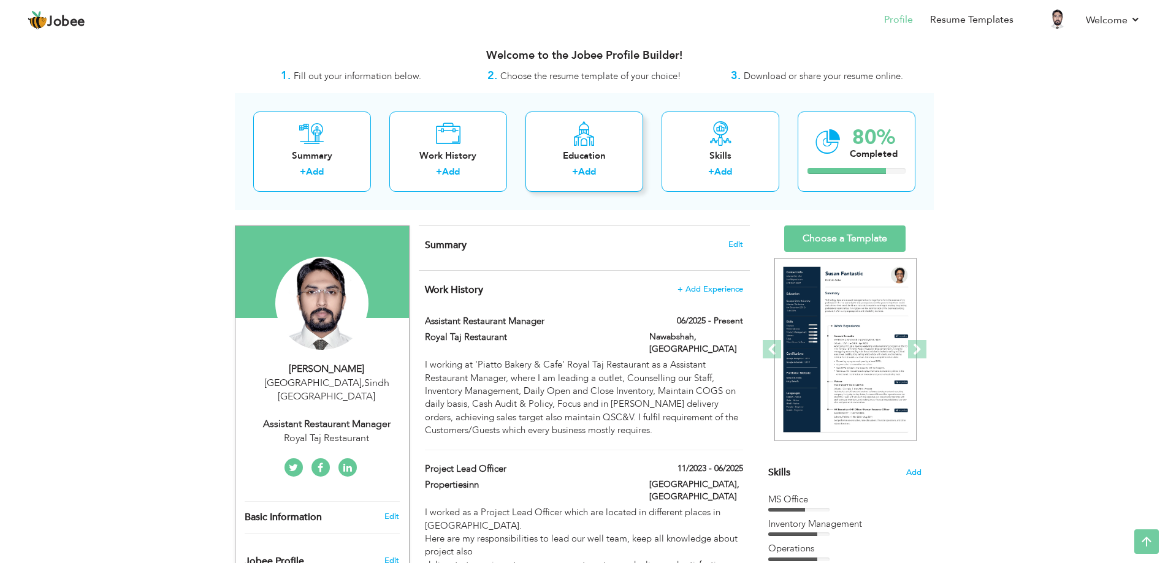
scroll to position [0, 0]
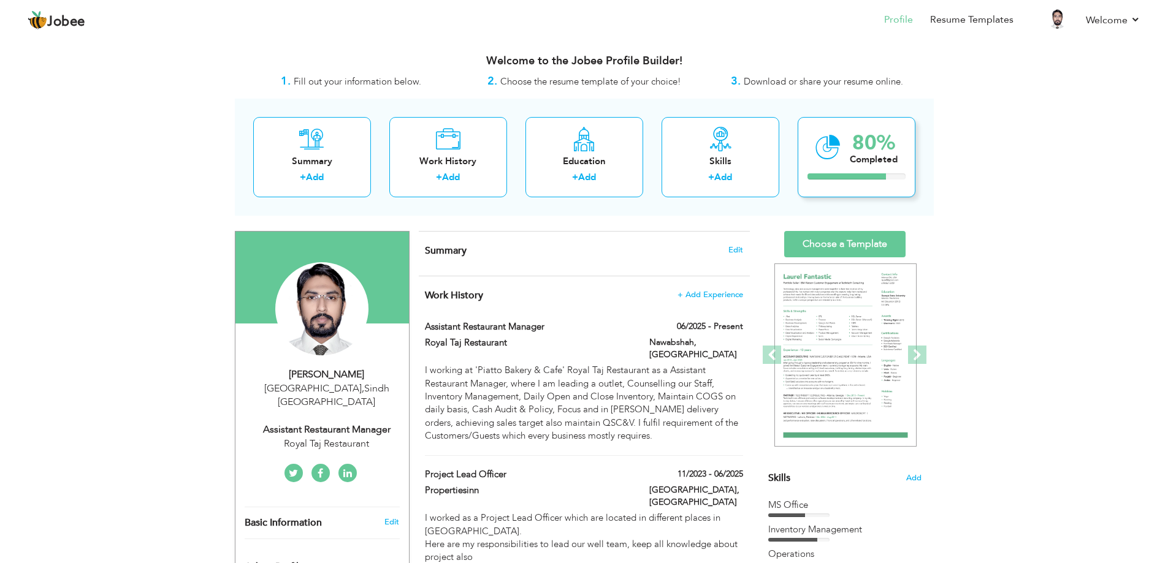
click at [847, 175] on div at bounding box center [846, 177] width 78 height 6
click at [958, 15] on link "Resume Templates" at bounding box center [971, 20] width 83 height 14
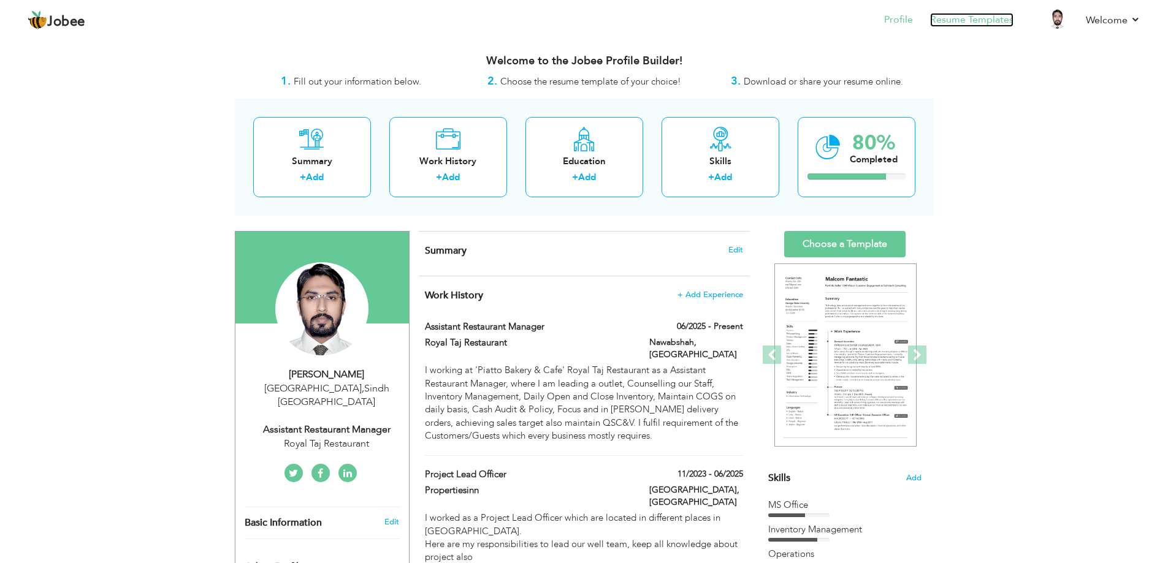
click at [980, 17] on link "Resume Templates" at bounding box center [971, 20] width 83 height 14
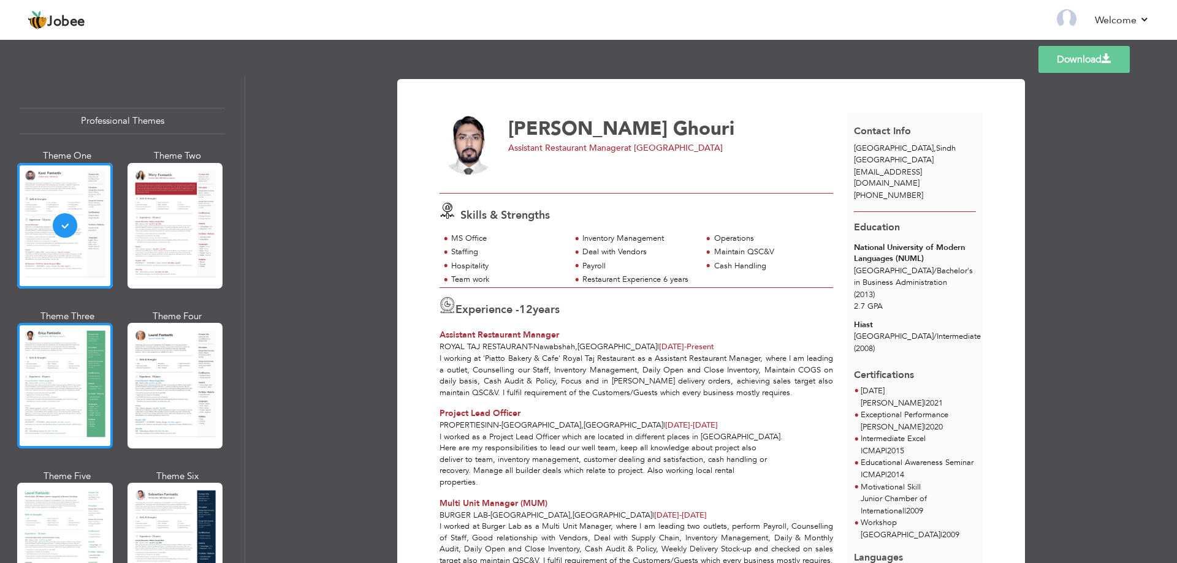
click at [62, 367] on div at bounding box center [65, 386] width 96 height 126
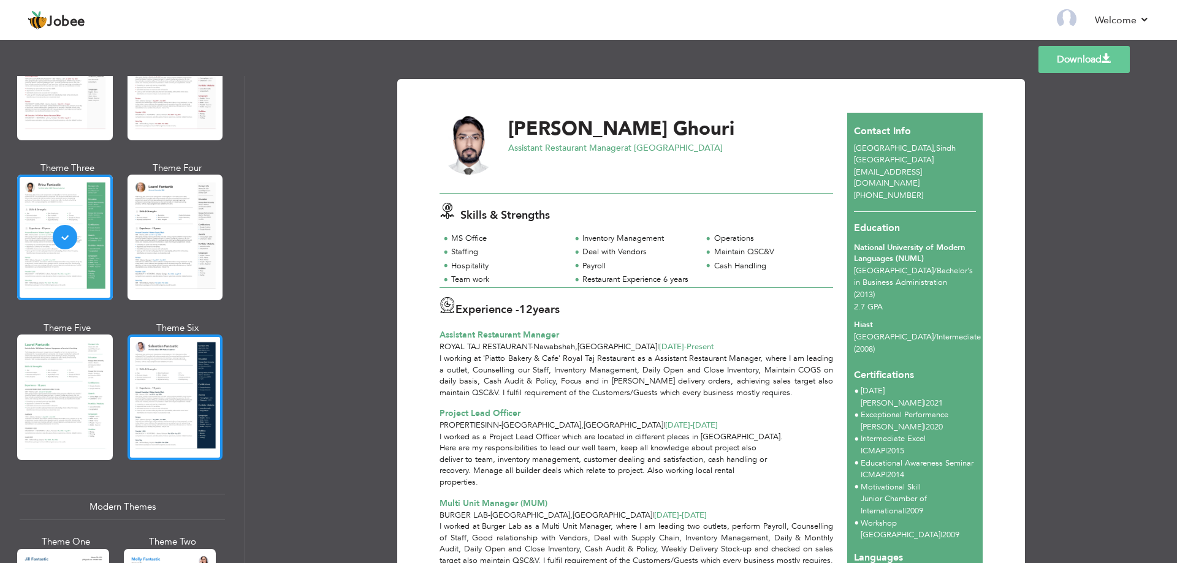
scroll to position [184, 0]
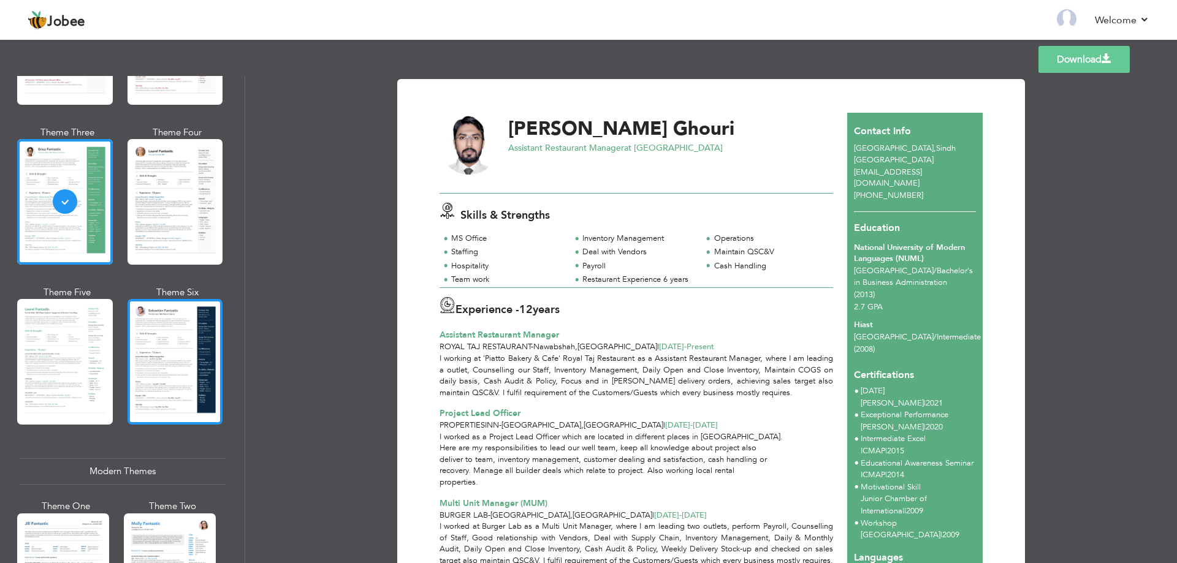
click at [171, 351] on div at bounding box center [176, 362] width 96 height 126
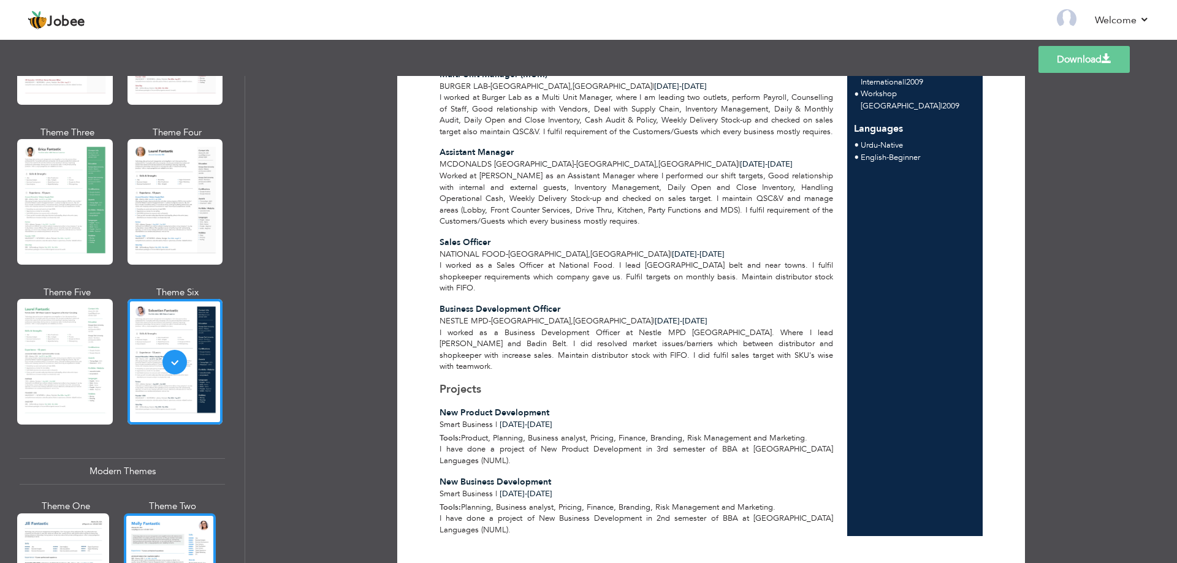
scroll to position [245, 0]
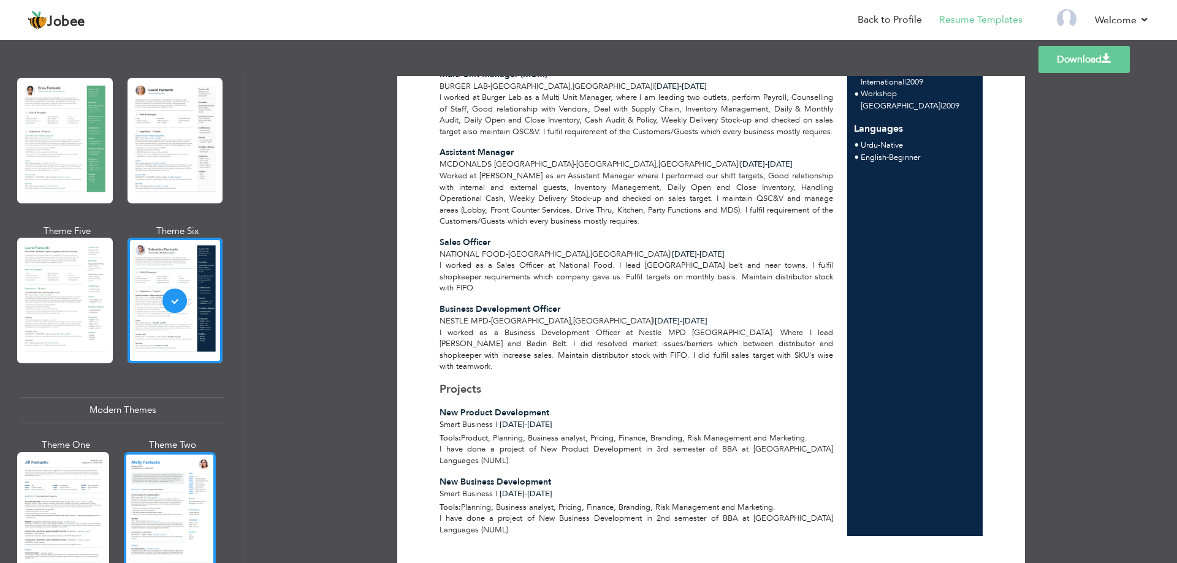
click at [159, 478] on div at bounding box center [170, 512] width 92 height 121
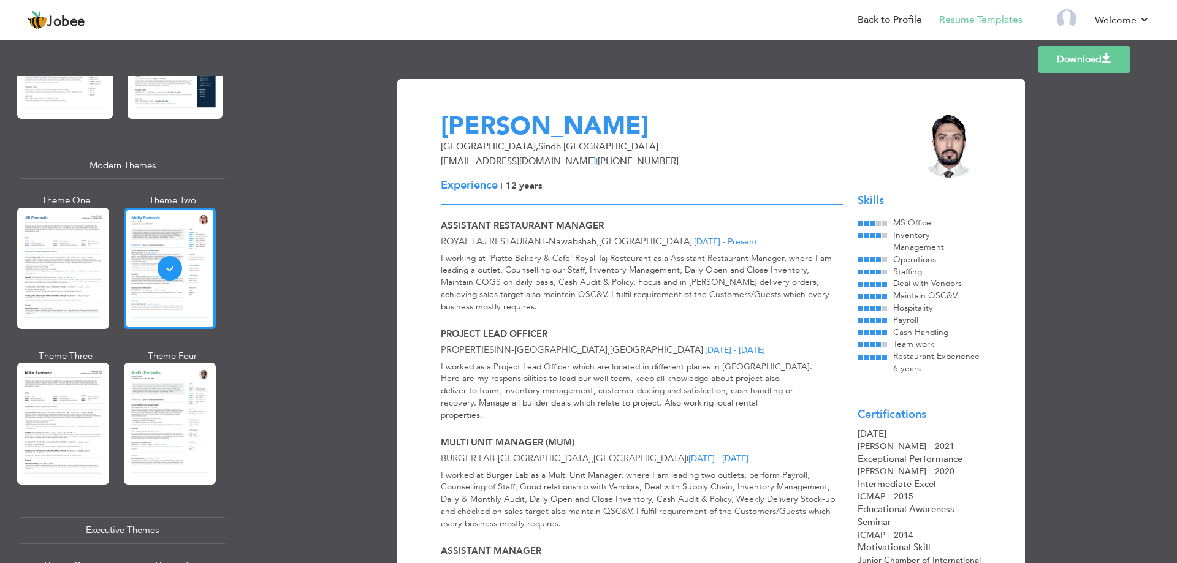
scroll to position [490, 0]
click at [172, 425] on div at bounding box center [170, 422] width 92 height 121
click at [172, 425] on div "Professional Themes Theme One Theme Two Theme Three Theme Four" at bounding box center [588, 319] width 1177 height 487
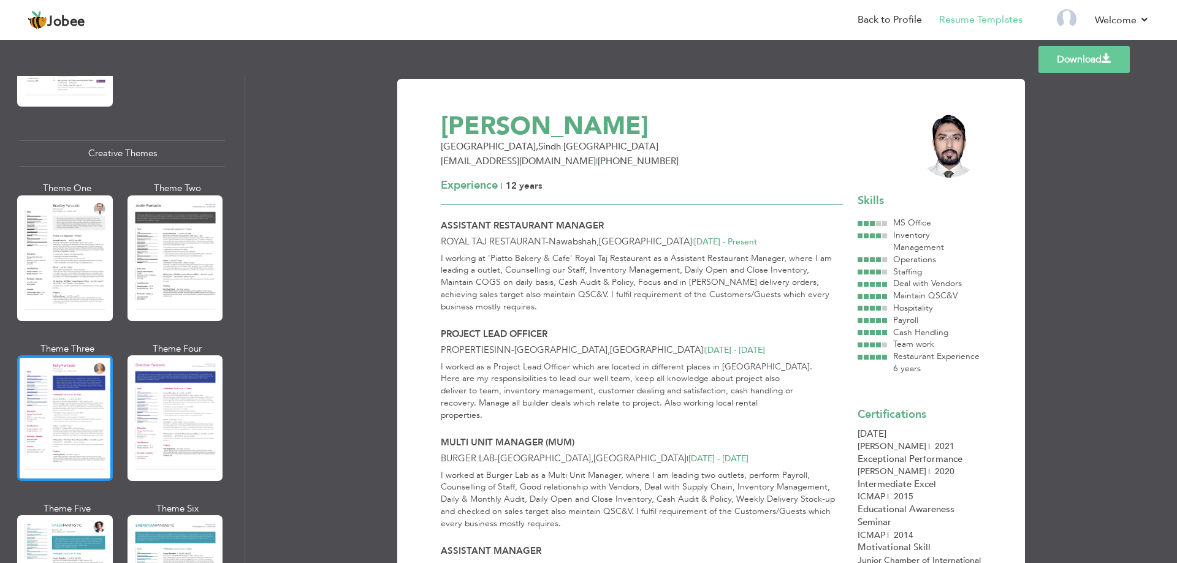
scroll to position [1471, 0]
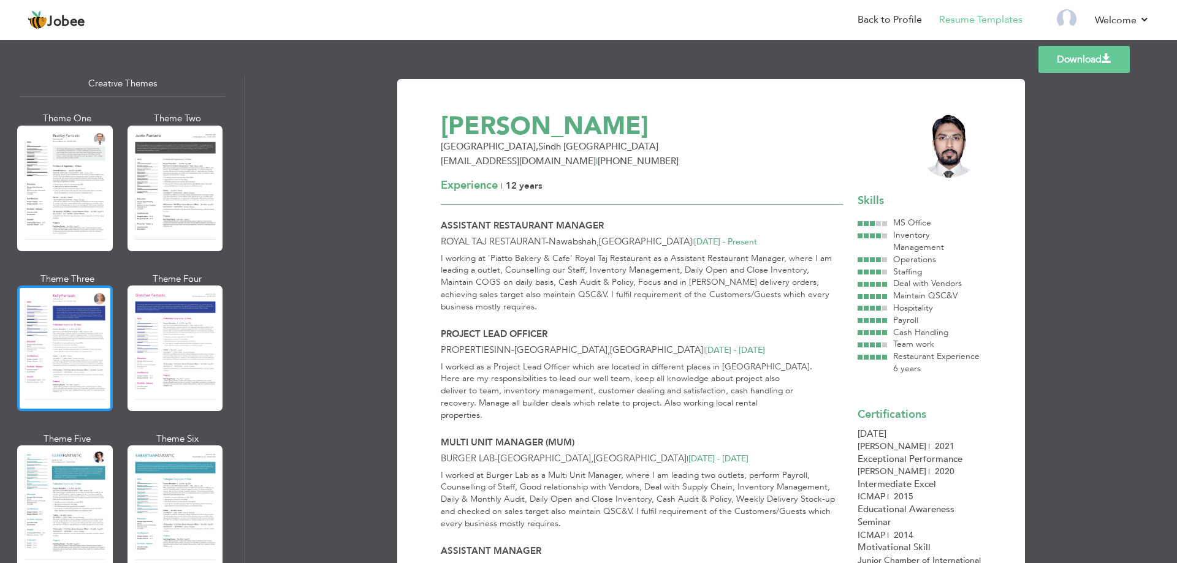
click at [67, 330] on div at bounding box center [65, 349] width 96 height 126
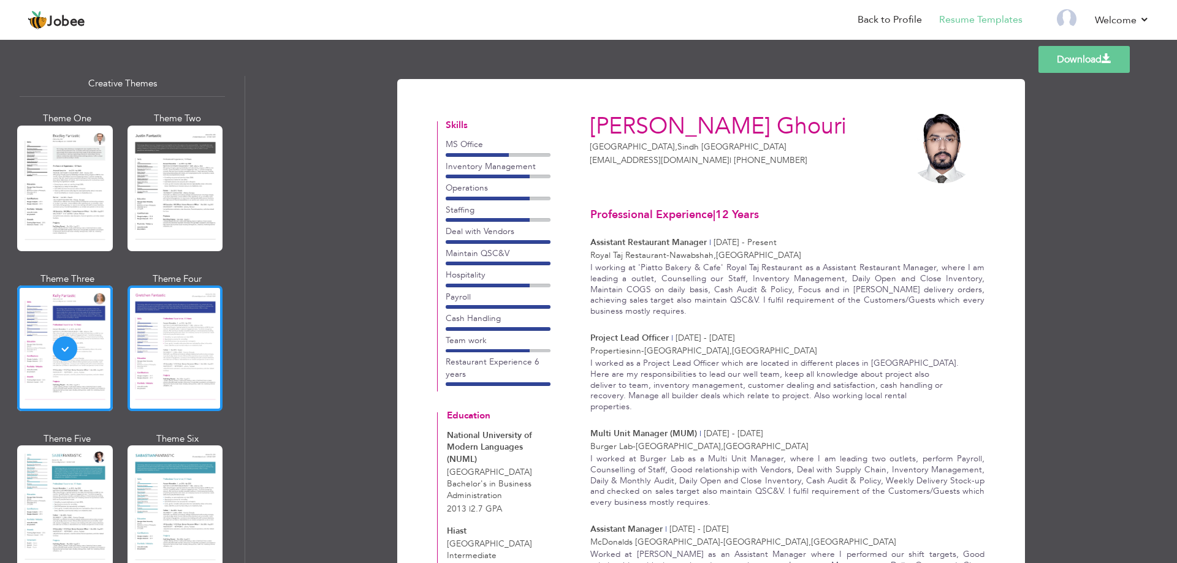
click at [175, 322] on div at bounding box center [176, 349] width 96 height 126
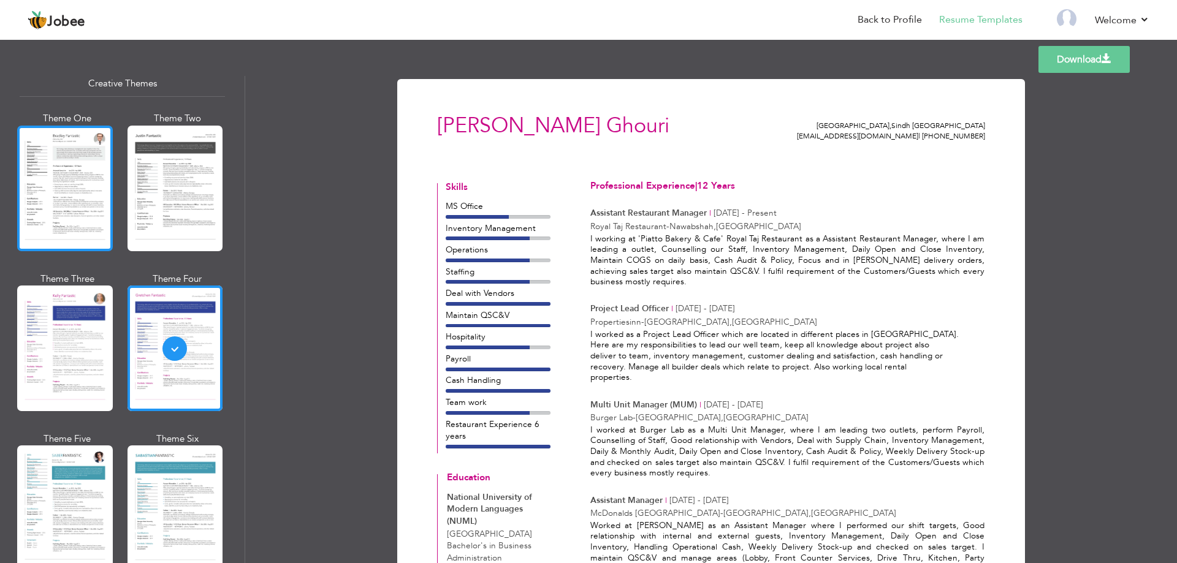
click at [69, 181] on div at bounding box center [65, 189] width 96 height 126
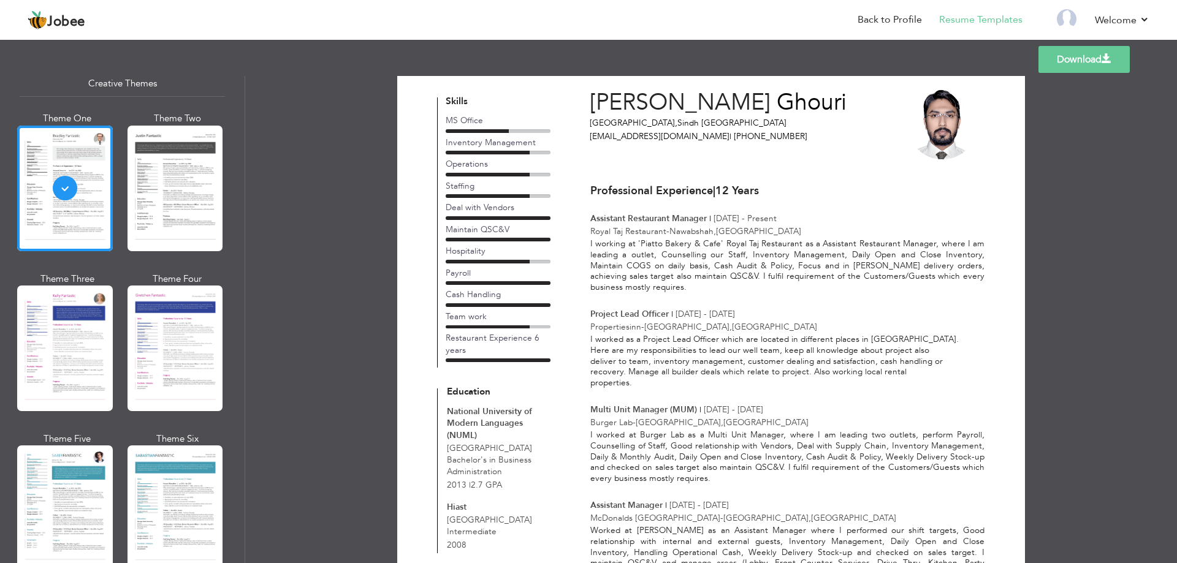
scroll to position [0, 0]
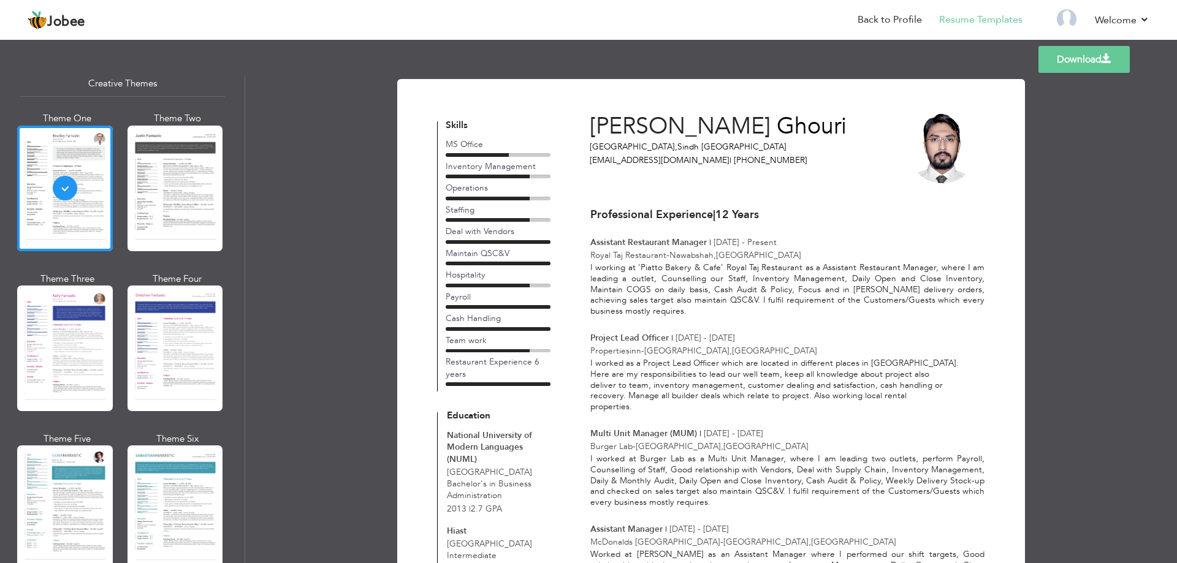
click at [1061, 53] on link "Download" at bounding box center [1084, 59] width 91 height 27
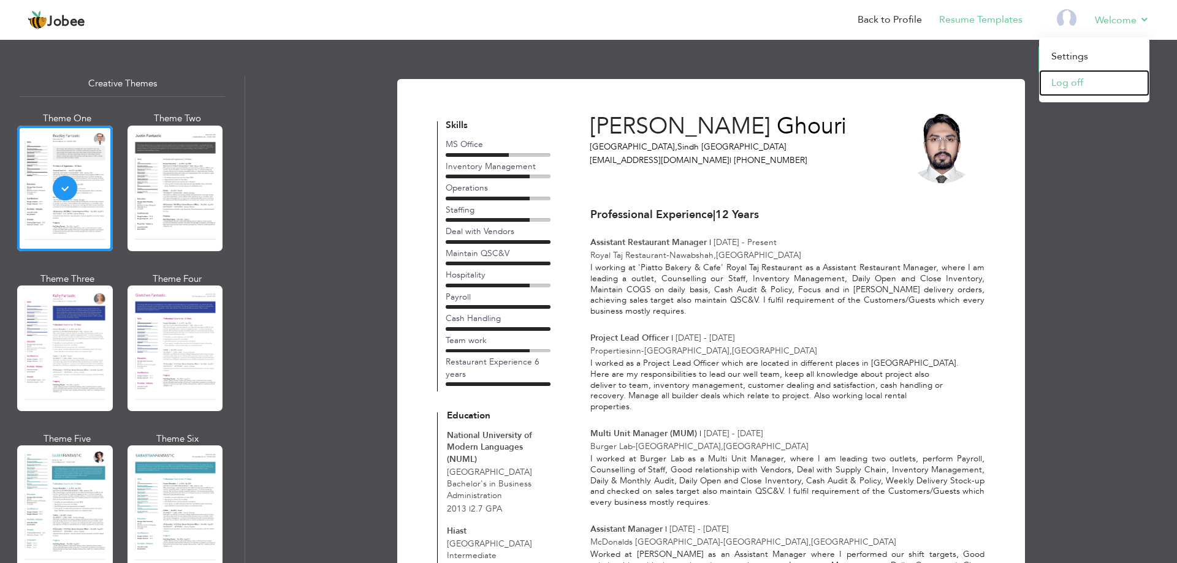
click at [1070, 82] on link "Log off" at bounding box center [1094, 83] width 110 height 26
